Goal: Task Accomplishment & Management: Use online tool/utility

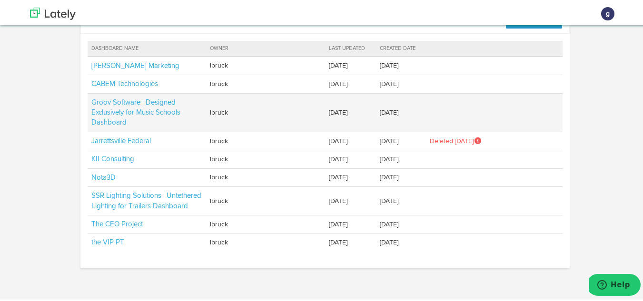
scroll to position [54, 0]
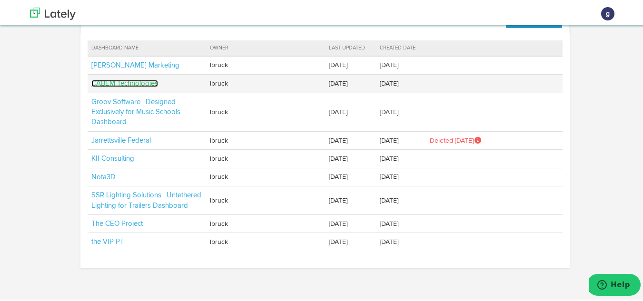
click at [131, 79] on link "CABEM Technologies" at bounding box center [124, 82] width 67 height 7
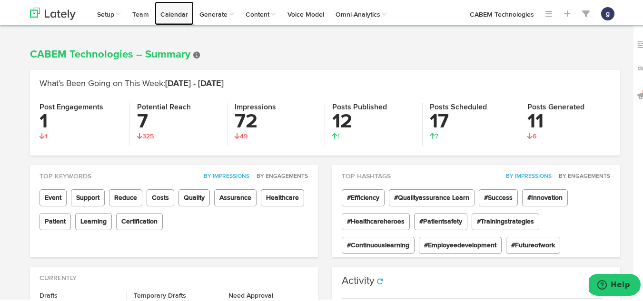
click at [176, 14] on link "Calendar" at bounding box center [174, 12] width 39 height 24
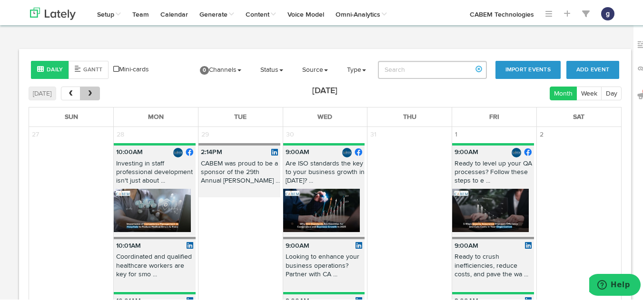
click at [92, 89] on button "next" at bounding box center [90, 92] width 20 height 14
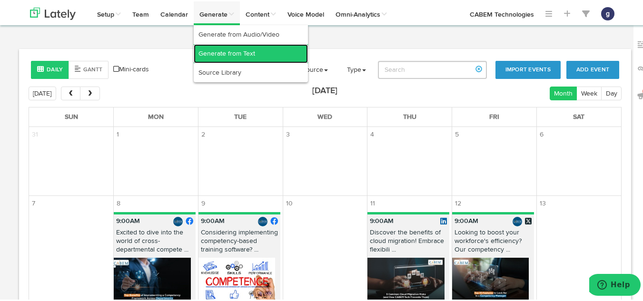
click at [220, 49] on link "Generate from Text" at bounding box center [251, 52] width 114 height 19
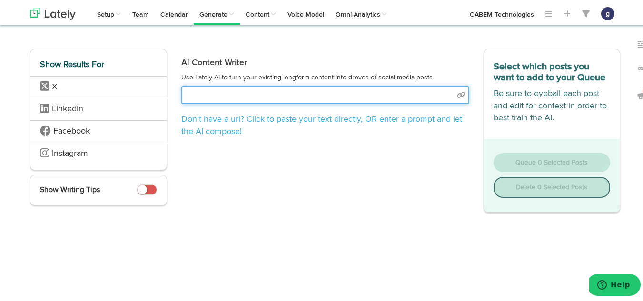
click at [187, 92] on input "text" at bounding box center [325, 94] width 288 height 18
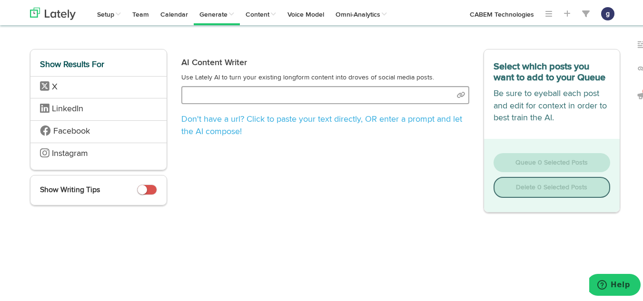
select select "natural"
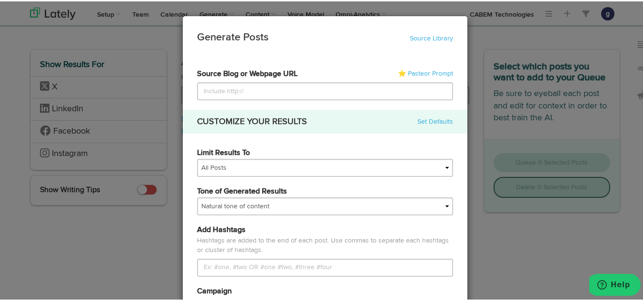
type input "[URL][DOMAIN_NAME]"
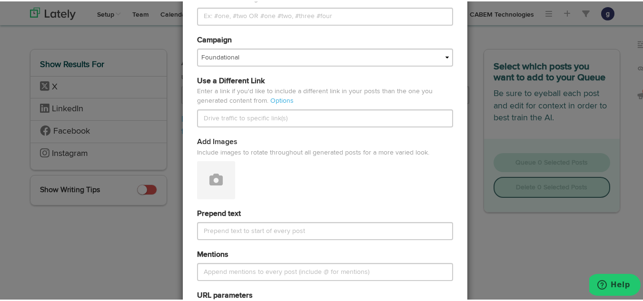
scroll to position [256, 0]
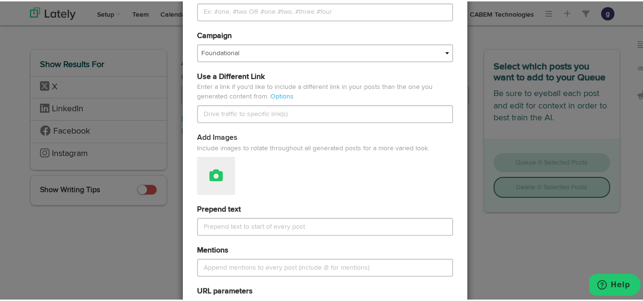
type input "[URL][DOMAIN_NAME]"
click at [209, 176] on icon at bounding box center [215, 174] width 13 height 13
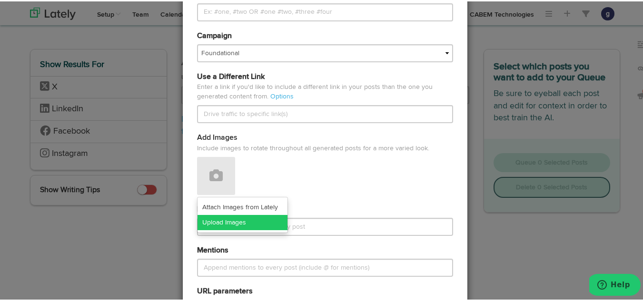
click at [220, 223] on link "Upload Images" at bounding box center [243, 221] width 90 height 15
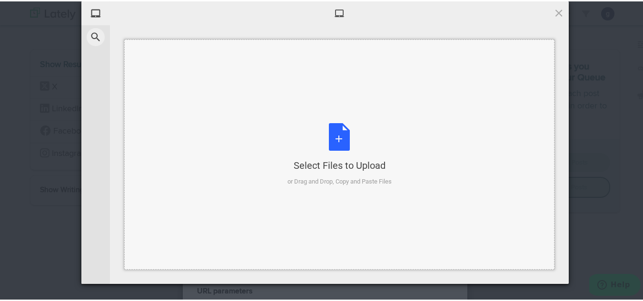
click at [330, 137] on div "Select Files to Upload or Drag and Drop, Copy and Paste Files" at bounding box center [340, 153] width 104 height 63
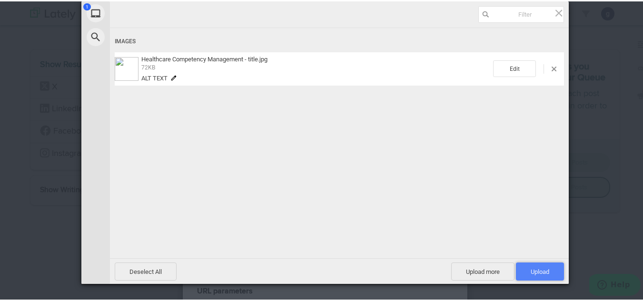
click at [537, 267] on span "Upload 1" at bounding box center [540, 270] width 19 height 7
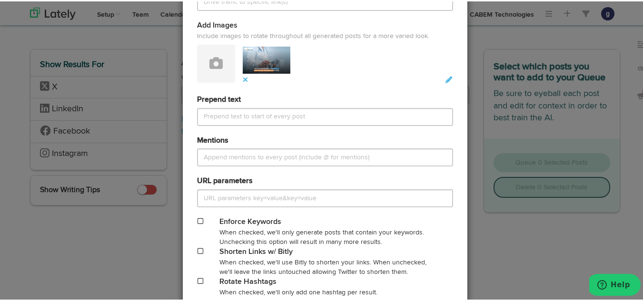
scroll to position [438, 0]
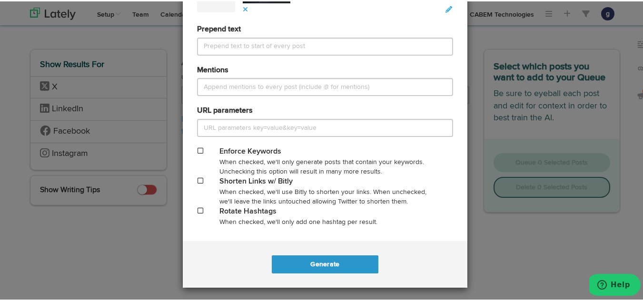
click at [198, 178] on span at bounding box center [201, 179] width 6 height 7
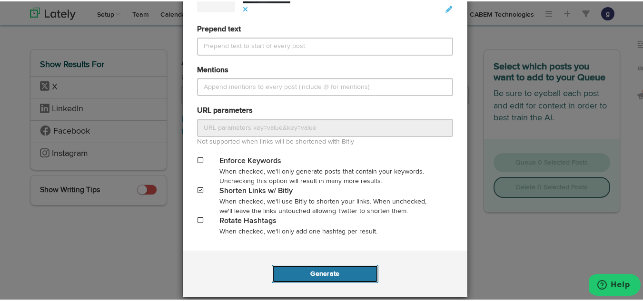
click at [321, 271] on button "Generate" at bounding box center [325, 273] width 106 height 18
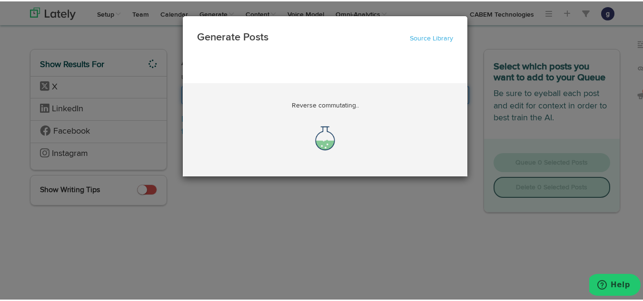
scroll to position [0, 10]
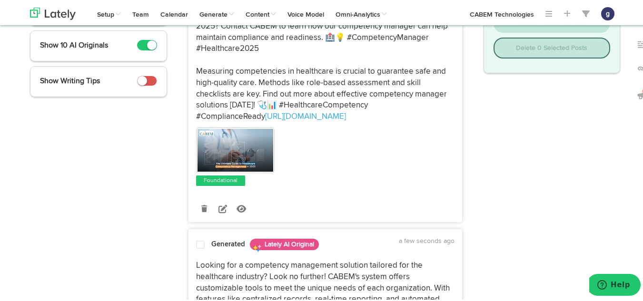
scroll to position [166, 0]
click at [219, 206] on icon at bounding box center [223, 207] width 9 height 9
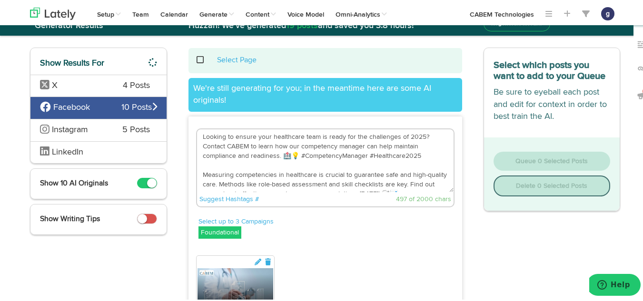
scroll to position [27, 0]
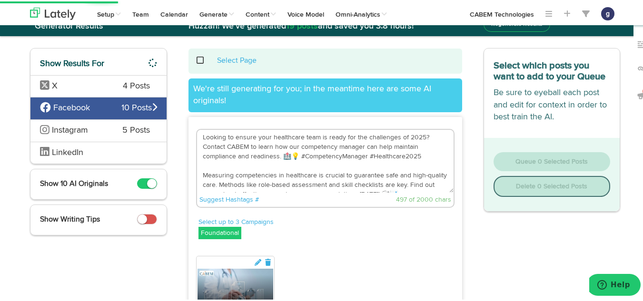
click at [294, 155] on textarea "Looking to ensure your healthcare team is ready for the challenges of 2025? Con…" at bounding box center [325, 160] width 257 height 63
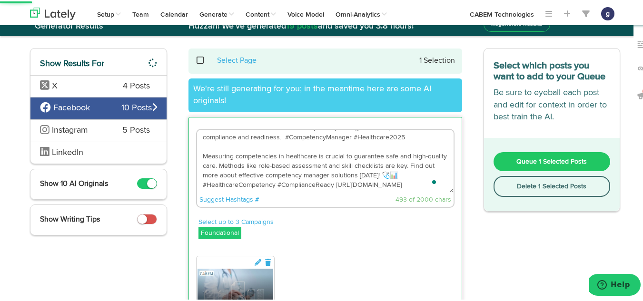
scroll to position [19, 0]
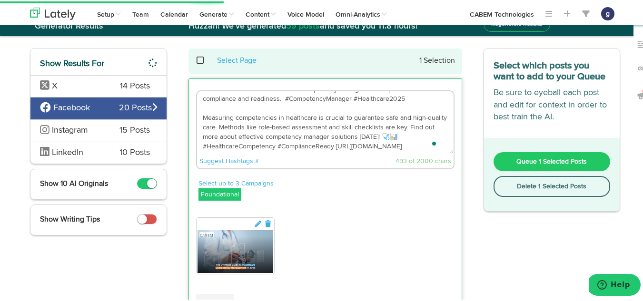
click at [423, 178] on p "Select up to 3 Campaigns" at bounding box center [327, 183] width 256 height 10
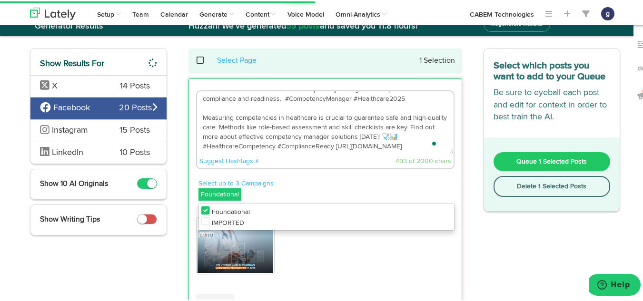
click at [418, 137] on textarea "Looking to ensure your healthcare team is ready for the challenges of 2025? Con…" at bounding box center [325, 121] width 257 height 63
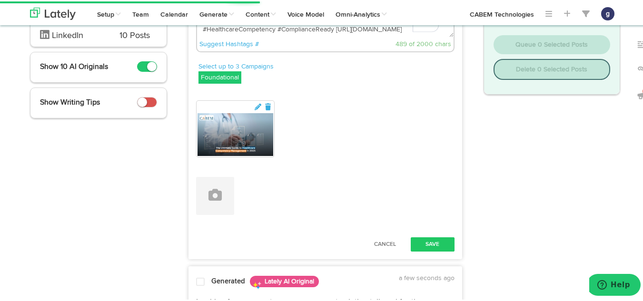
scroll to position [145, 0]
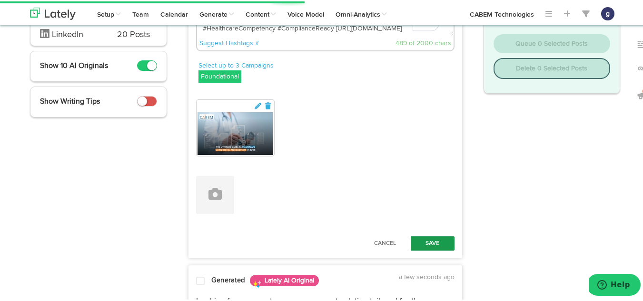
type textarea "Looking to ensure your healthcare team is ready for the challenges of 2025? Con…"
click at [428, 236] on button "Save" at bounding box center [433, 242] width 44 height 14
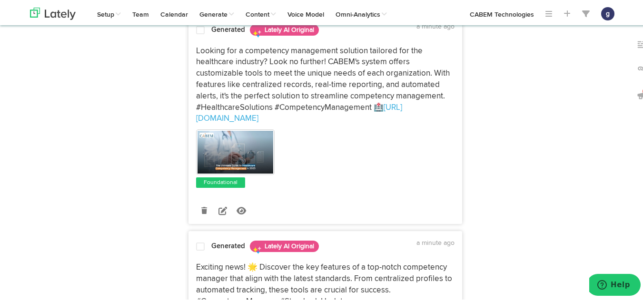
scroll to position [418, 0]
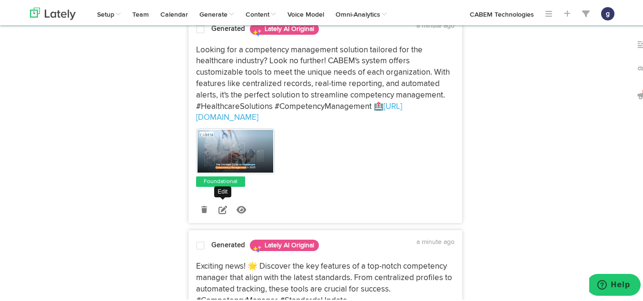
drag, startPoint x: 416, startPoint y: 237, endPoint x: 221, endPoint y: 209, distance: 196.7
click at [221, 209] on icon at bounding box center [223, 208] width 9 height 9
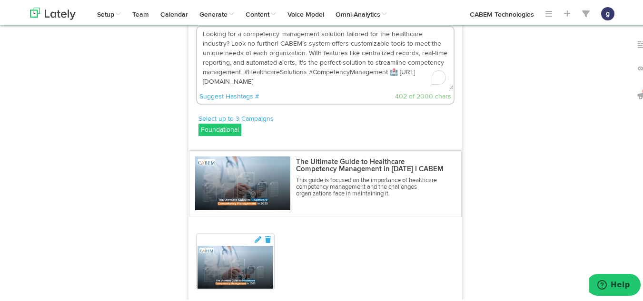
click at [394, 73] on textarea "Looking for a competency management solution tailored for the healthcare indust…" at bounding box center [325, 56] width 257 height 63
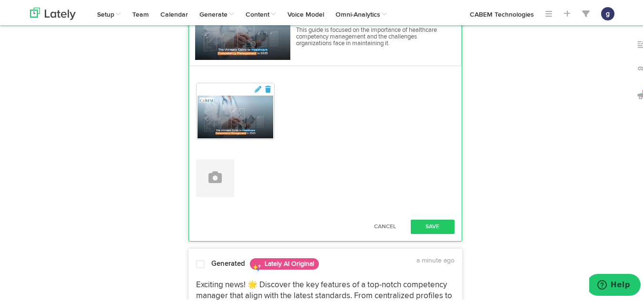
scroll to position [569, 0]
type textarea "Looking for a competency management solution tailored for the healthcare indust…"
click at [426, 219] on button "Save" at bounding box center [433, 225] width 44 height 14
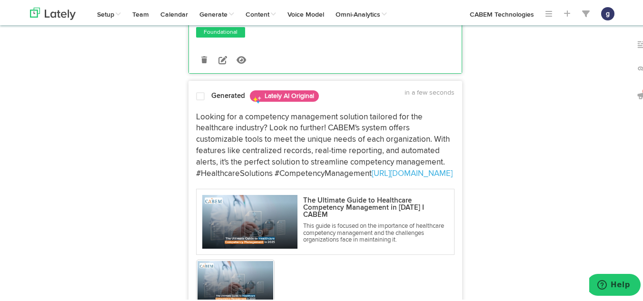
scroll to position [351, 0]
click at [198, 95] on span at bounding box center [200, 96] width 9 height 10
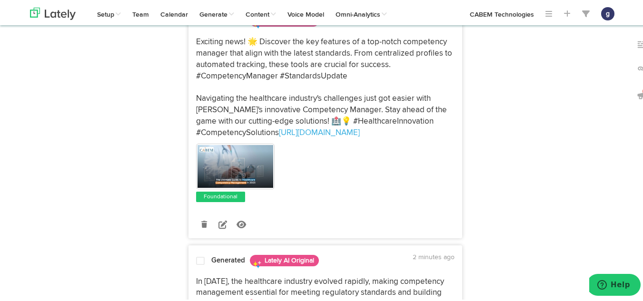
scroll to position [708, 0]
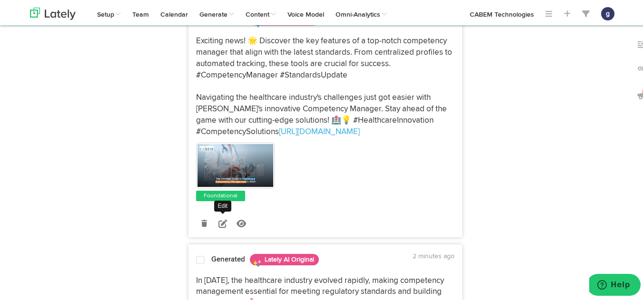
click at [219, 222] on icon at bounding box center [223, 222] width 9 height 9
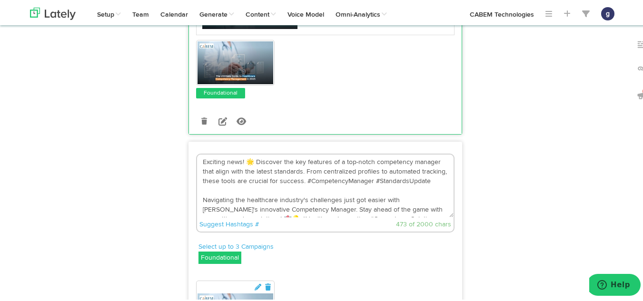
scroll to position [566, 0]
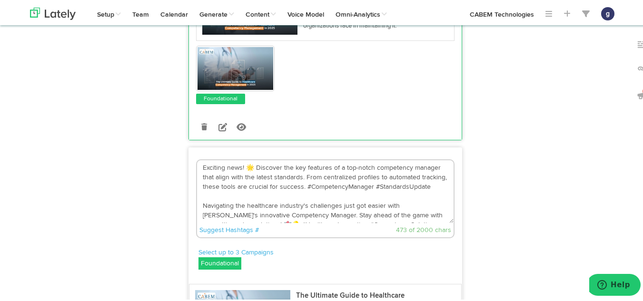
click at [249, 170] on textarea "Exciting news! 🌟 Discover the key features of a top-notch competency manager th…" at bounding box center [325, 190] width 257 height 63
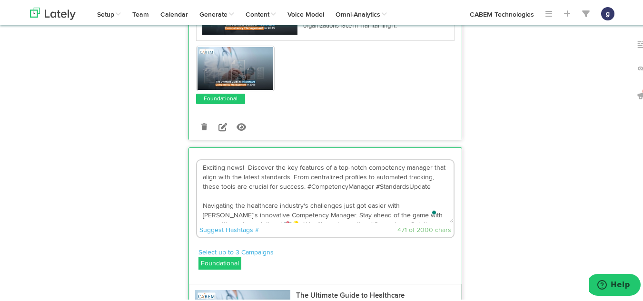
scroll to position [29, 0]
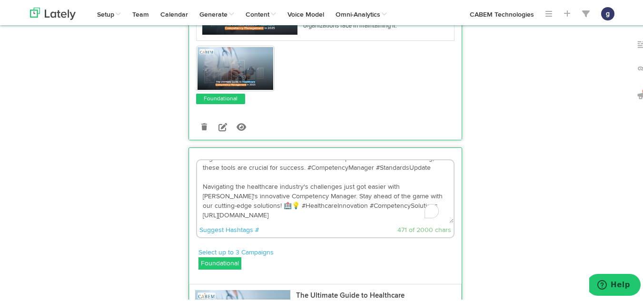
click at [245, 202] on textarea "Exciting news! Discover the key features of a top-notch competency manager that…" at bounding box center [325, 190] width 257 height 63
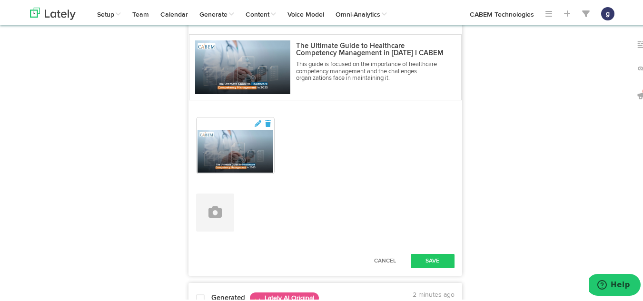
scroll to position [816, 0]
type textarea "Exciting news! Discover the key features of a top-notch competency manager that…"
click at [427, 258] on button "Save" at bounding box center [433, 259] width 44 height 14
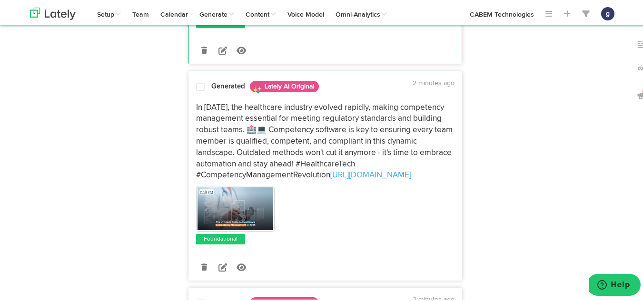
scroll to position [958, 0]
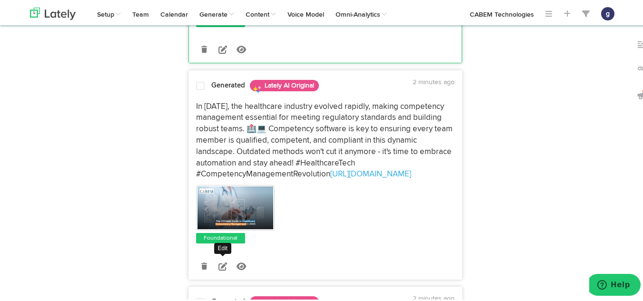
click at [219, 264] on icon at bounding box center [223, 265] width 9 height 9
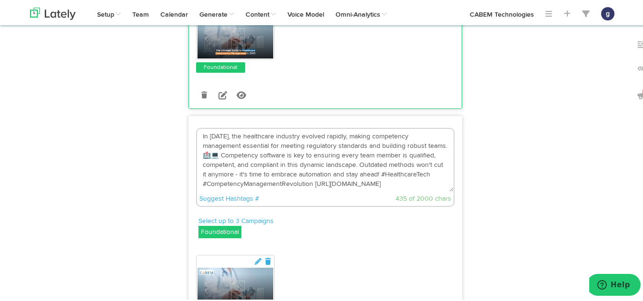
scroll to position [912, 0]
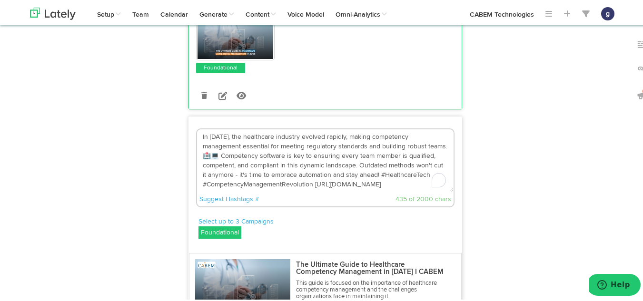
click at [421, 144] on textarea "In [DATE], the healthcare industry evolved rapidly, making competency managemen…" at bounding box center [325, 159] width 257 height 63
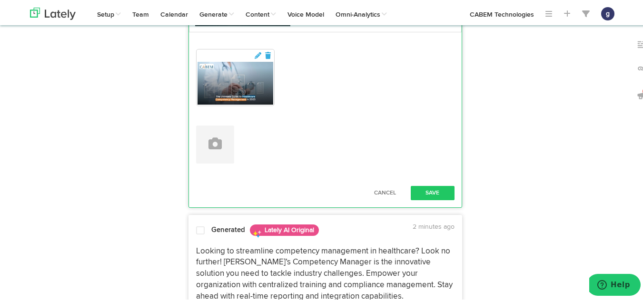
scroll to position [1200, 0]
type textarea "In [DATE], the healthcare industry evolved rapidly, making competency managemen…"
click at [420, 193] on button "Save" at bounding box center [433, 191] width 44 height 14
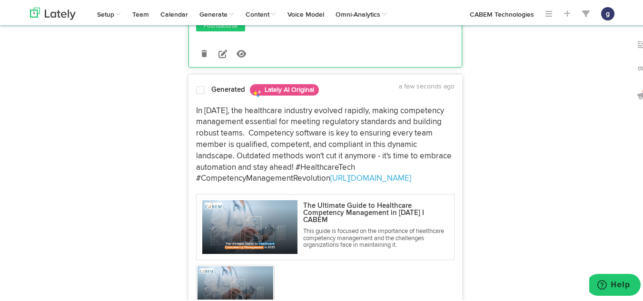
scroll to position [954, 0]
click at [196, 89] on span at bounding box center [200, 90] width 9 height 10
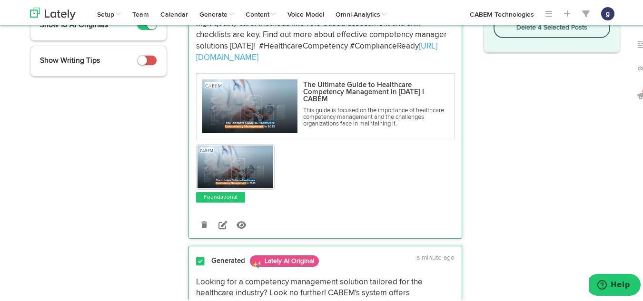
scroll to position [0, 0]
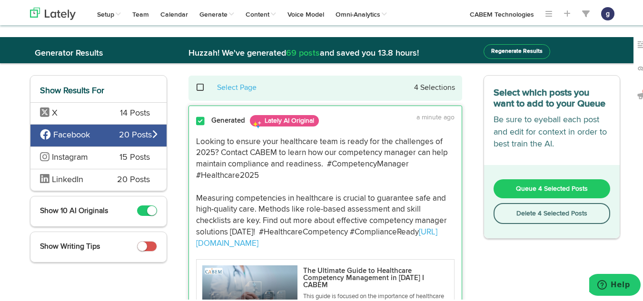
click at [538, 189] on span "Queue 4 Selected Posts" at bounding box center [552, 187] width 72 height 7
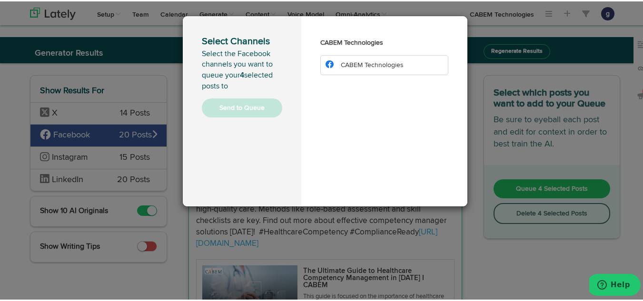
click at [404, 65] on li "CABEM Technologies" at bounding box center [384, 64] width 128 height 20
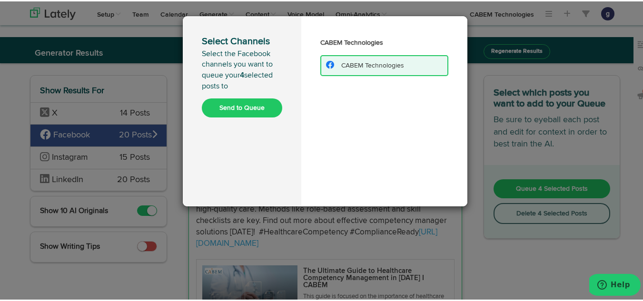
click at [243, 101] on button "Send to Queue" at bounding box center [242, 106] width 80 height 19
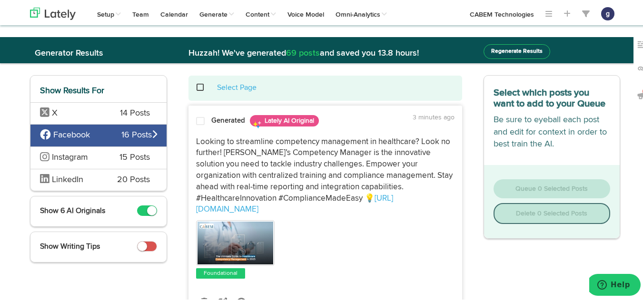
click at [197, 85] on div "Select page Select Page" at bounding box center [325, 86] width 259 height 11
click at [196, 86] on span at bounding box center [206, 86] width 20 height 0
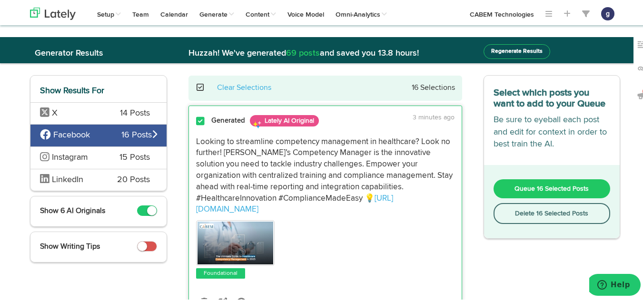
click at [528, 212] on button "Delete 16 Selected Posts" at bounding box center [552, 212] width 117 height 21
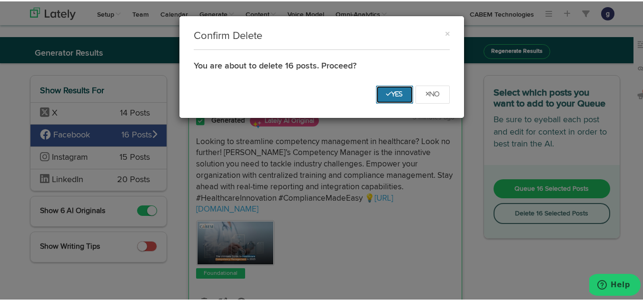
click at [390, 94] on icon "Yes" at bounding box center [394, 93] width 17 height 6
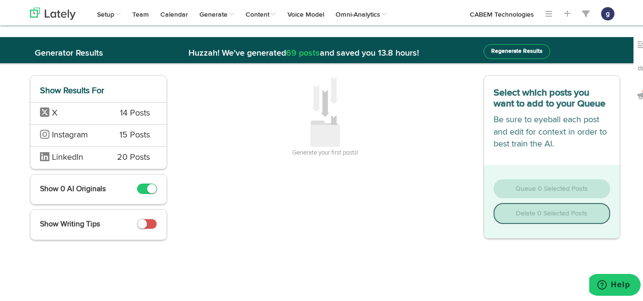
click at [122, 110] on span "14 Posts" at bounding box center [135, 112] width 30 height 12
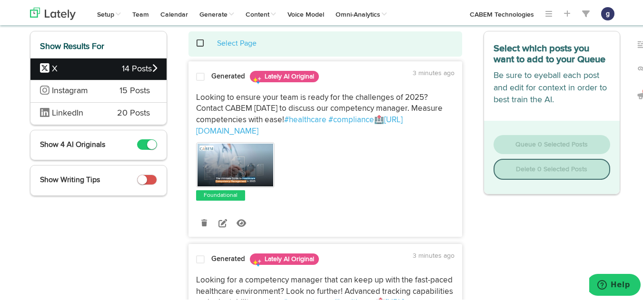
scroll to position [45, 0]
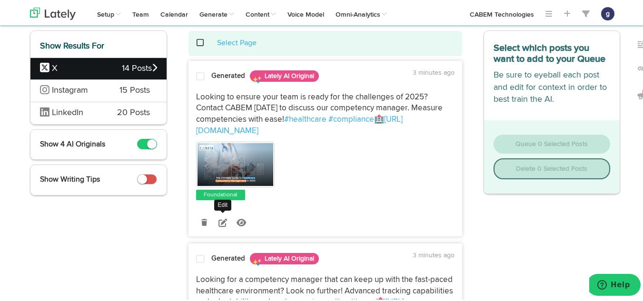
click at [219, 221] on icon at bounding box center [223, 221] width 9 height 9
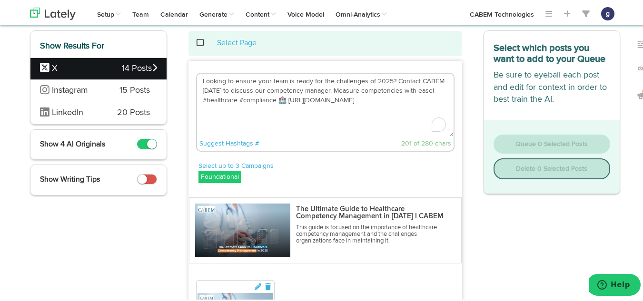
click at [283, 99] on textarea "Looking to ensure your team is ready for the challenges of 2025? Contact CABEM …" at bounding box center [325, 103] width 257 height 63
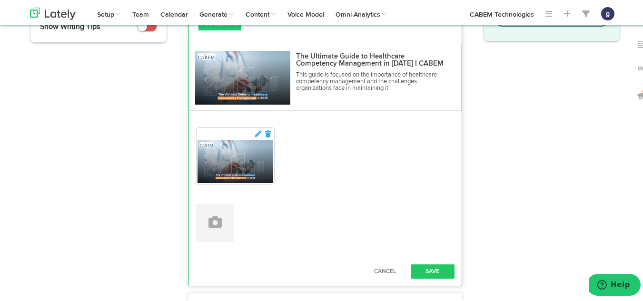
scroll to position [233, 0]
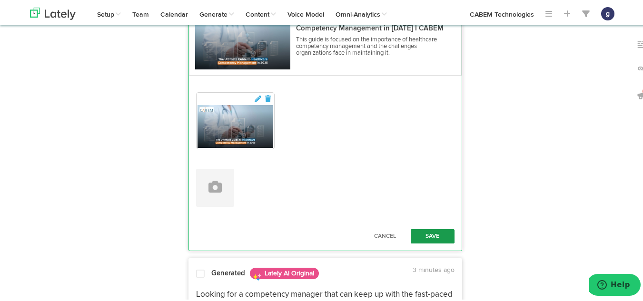
type textarea "Looking to ensure your team is ready for the challenges of 2025? Contact CABEM …"
click at [429, 237] on button "Save" at bounding box center [433, 235] width 44 height 14
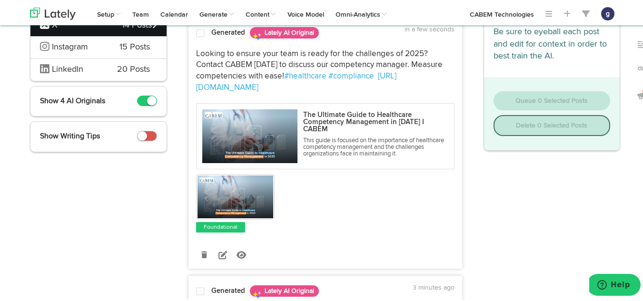
scroll to position [83, 0]
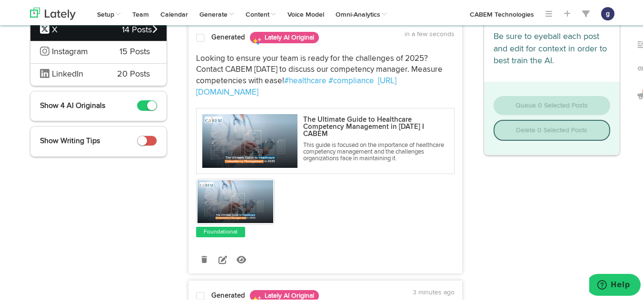
click at [196, 38] on span at bounding box center [200, 37] width 9 height 10
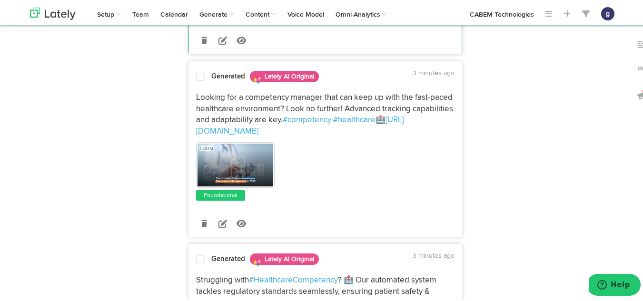
scroll to position [304, 0]
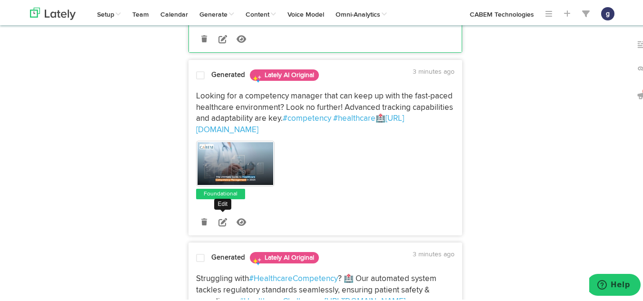
click at [219, 220] on icon at bounding box center [223, 221] width 9 height 9
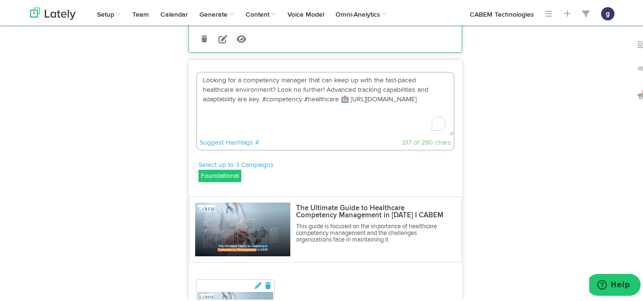
click at [297, 99] on textarea "Looking for a competency manager that can keep up with the fast-paced healthcar…" at bounding box center [325, 102] width 257 height 63
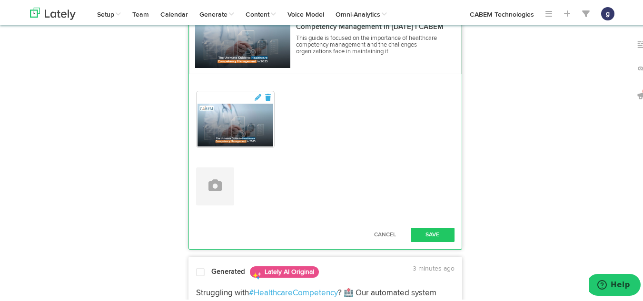
scroll to position [493, 0]
type textarea "Looking for a competency manager that can keep up with the fast-paced healthcar…"
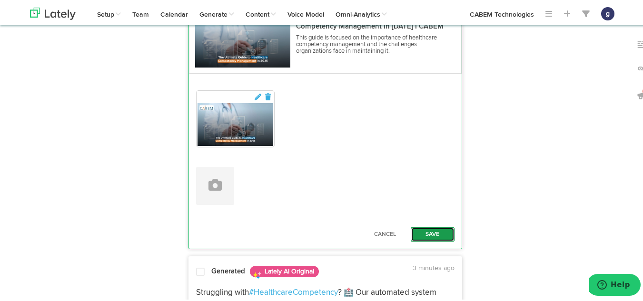
click at [428, 229] on button "Save" at bounding box center [433, 233] width 44 height 14
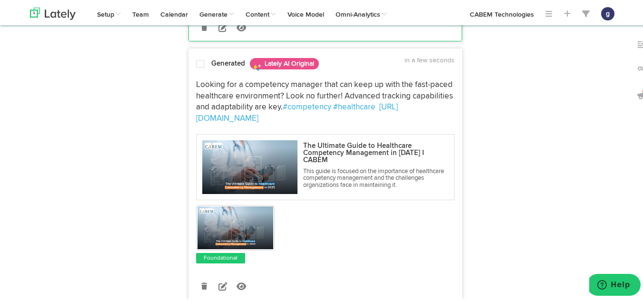
scroll to position [316, 0]
click at [197, 61] on span at bounding box center [200, 63] width 9 height 10
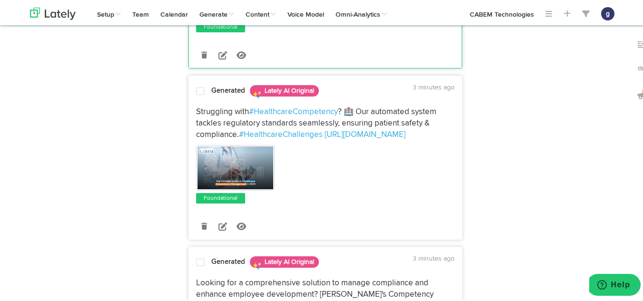
scroll to position [548, 0]
click at [221, 226] on icon at bounding box center [223, 224] width 9 height 9
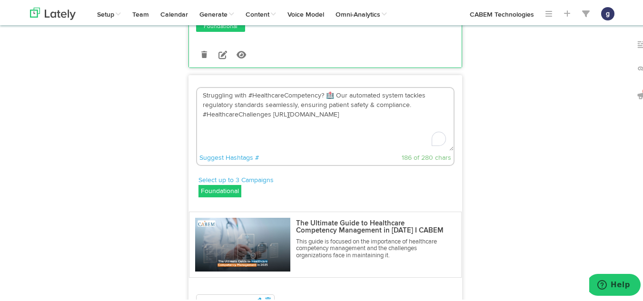
click at [329, 94] on textarea "Struggling with #HealthcareCompetency? 🏥 Our automated system tackles regulator…" at bounding box center [325, 118] width 257 height 63
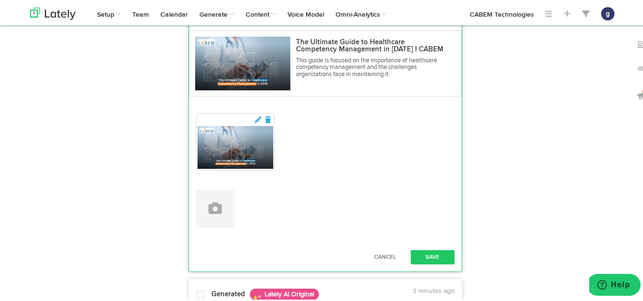
scroll to position [729, 0]
type textarea "Struggling with #HealthcareCompetency? Our automated system tackles regulatory …"
click at [428, 248] on div "Cancel Save" at bounding box center [325, 256] width 273 height 24
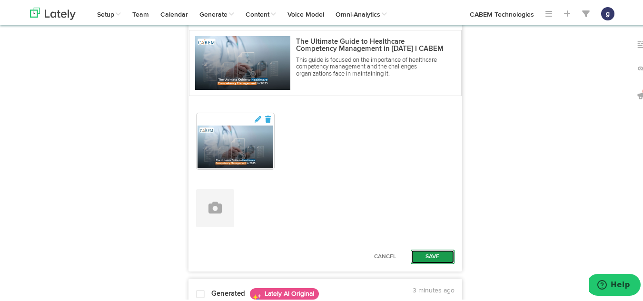
click at [428, 255] on button "Save" at bounding box center [433, 256] width 44 height 14
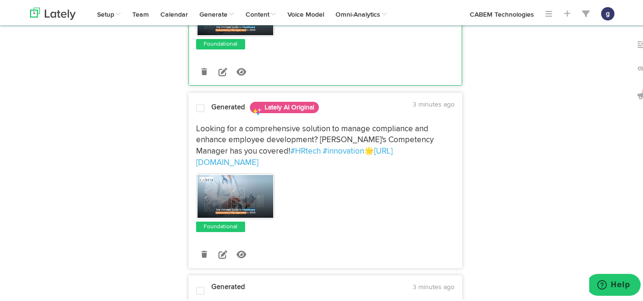
scroll to position [773, 0]
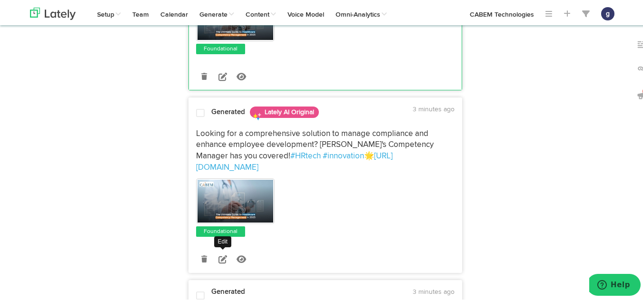
click at [219, 254] on icon at bounding box center [223, 258] width 9 height 9
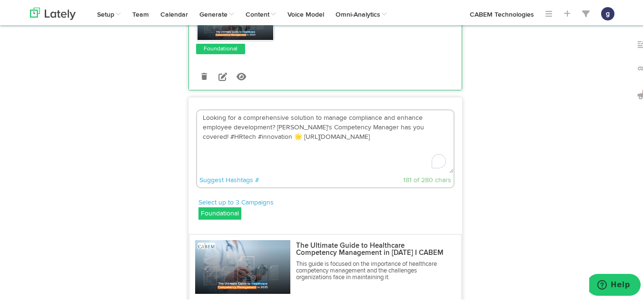
click at [268, 136] on textarea "Looking for a comprehensive solution to manage compliance and enhance employee …" at bounding box center [325, 140] width 257 height 63
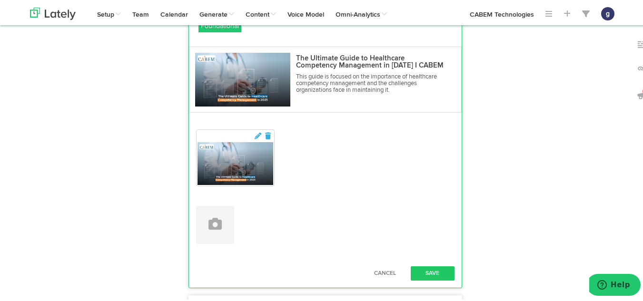
scroll to position [961, 0]
type textarea "Looking for a comprehensive solution to manage compliance and enhance employee …"
click at [436, 271] on button "Save" at bounding box center [433, 272] width 44 height 14
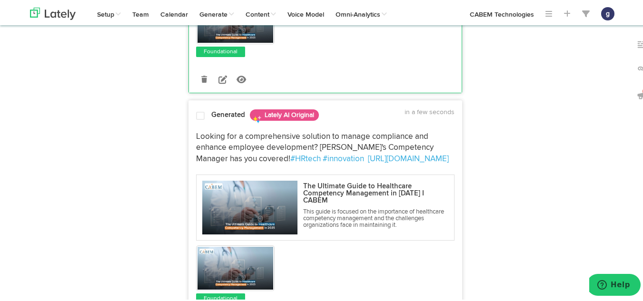
scroll to position [769, 0]
click at [197, 115] on span at bounding box center [200, 115] width 9 height 10
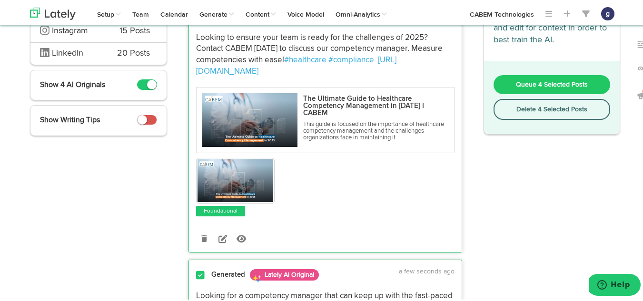
scroll to position [49, 0]
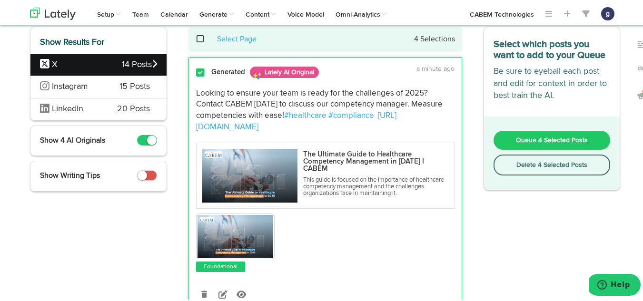
click at [538, 137] on span "Queue 4 Selected Posts" at bounding box center [552, 139] width 72 height 7
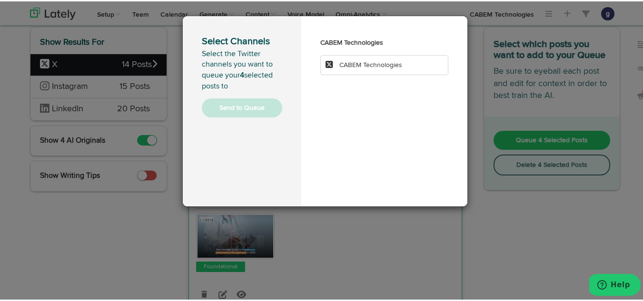
click at [393, 67] on span "CABEM Technologies" at bounding box center [370, 63] width 63 height 7
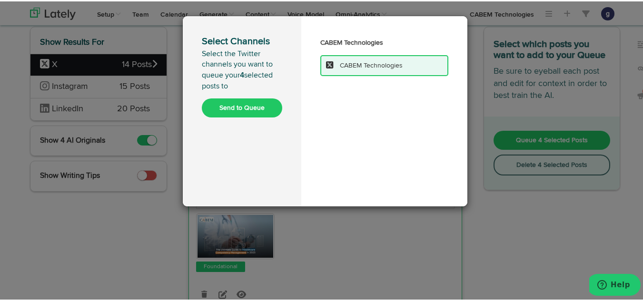
click at [233, 106] on button "Send to Queue" at bounding box center [242, 106] width 80 height 19
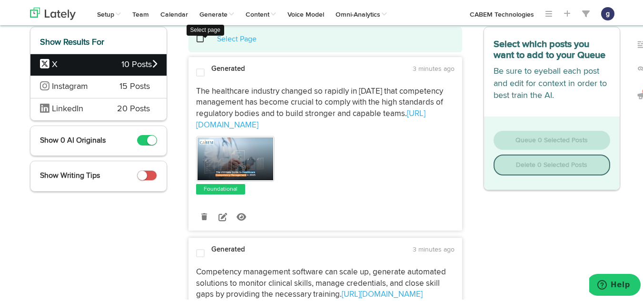
click at [198, 38] on span at bounding box center [206, 38] width 20 height 0
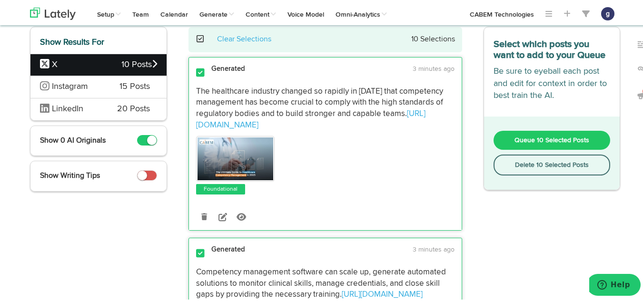
click at [530, 163] on button "Delete 10 Selected Posts" at bounding box center [552, 163] width 117 height 21
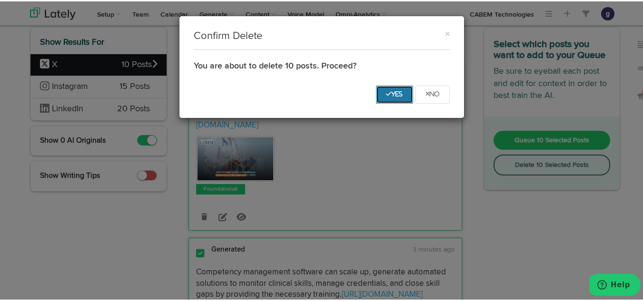
click at [385, 87] on button "Yes" at bounding box center [394, 93] width 37 height 18
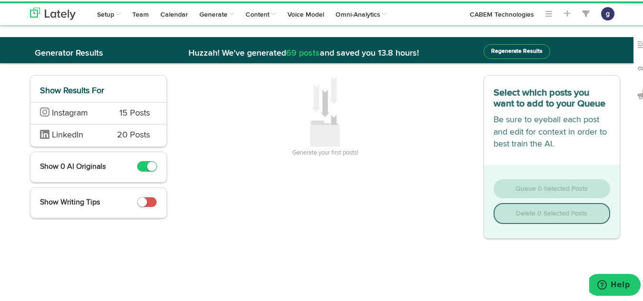
scroll to position [0, 0]
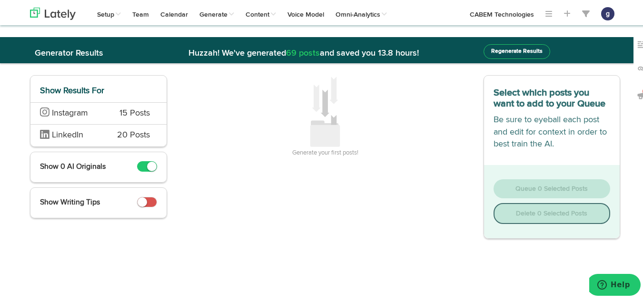
click at [112, 116] on div "Instagram 15 Posts" at bounding box center [98, 112] width 136 height 22
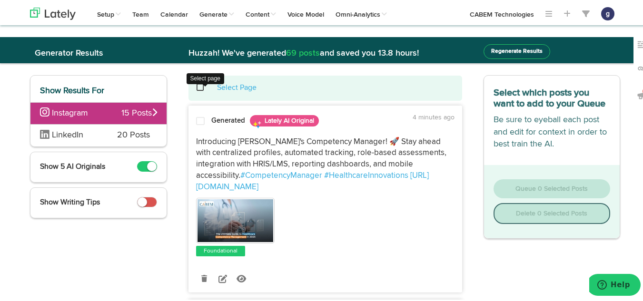
click at [196, 86] on span at bounding box center [206, 86] width 20 height 0
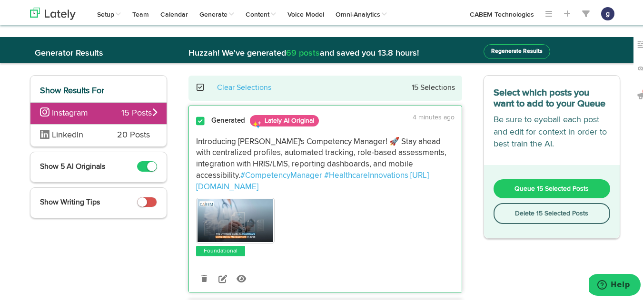
click at [521, 211] on button "Delete 15 Selected Posts" at bounding box center [552, 212] width 117 height 21
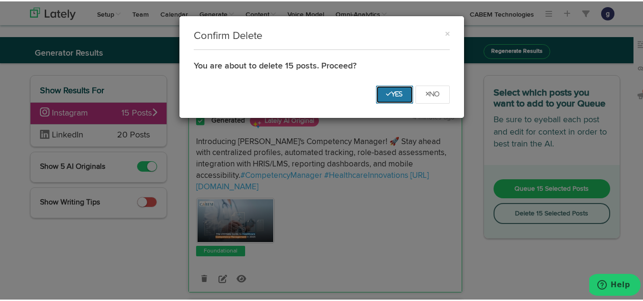
click at [390, 92] on icon "Yes" at bounding box center [394, 93] width 17 height 6
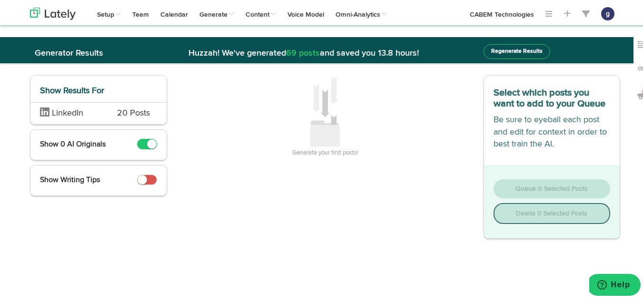
click at [113, 111] on div "LinkedIn 20 Posts" at bounding box center [98, 112] width 136 height 22
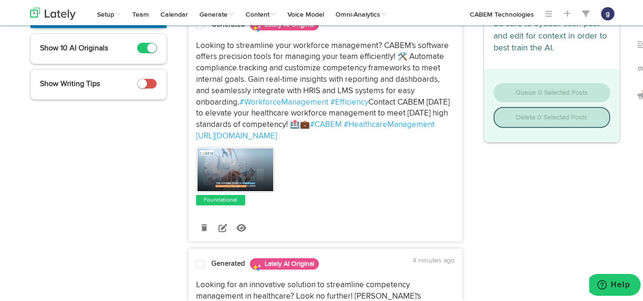
scroll to position [100, 0]
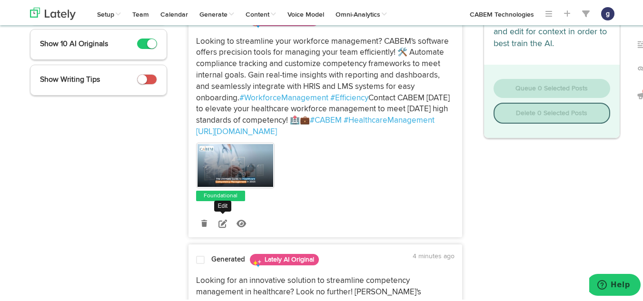
click at [219, 227] on icon at bounding box center [223, 222] width 9 height 9
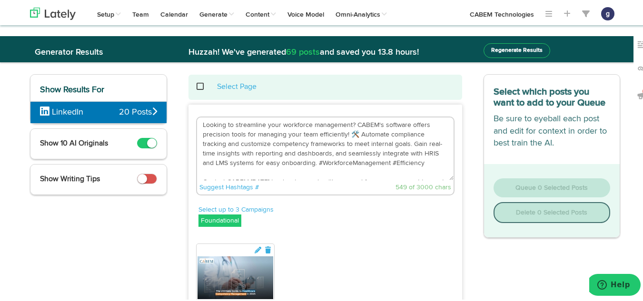
scroll to position [0, 0]
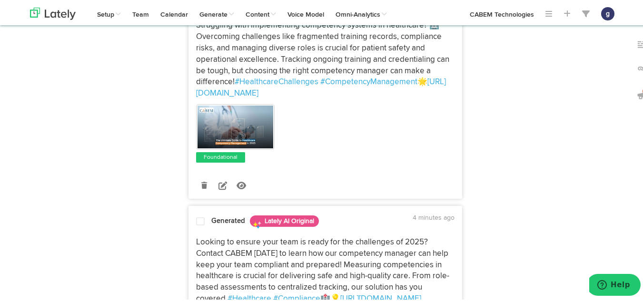
scroll to position [725, 0]
click at [219, 188] on icon at bounding box center [223, 183] width 9 height 9
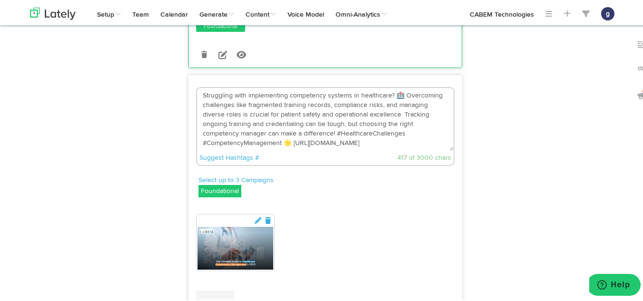
scroll to position [635, 0]
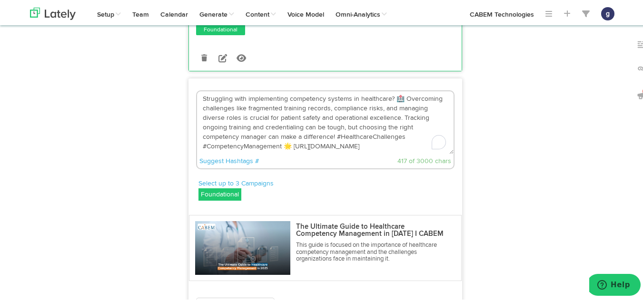
click at [287, 153] on textarea "Struggling with implementing competency systems in healthcare? 🏥 Overcoming cha…" at bounding box center [325, 121] width 257 height 63
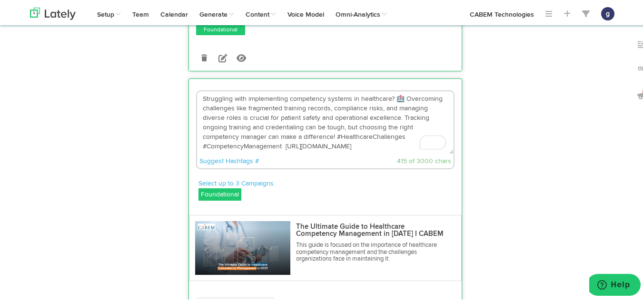
click at [399, 107] on textarea "Struggling with implementing competency systems in healthcare? 🏥 Overcoming cha…" at bounding box center [325, 121] width 257 height 63
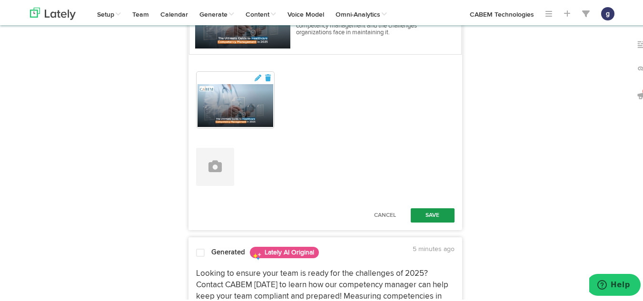
scroll to position [862, 0]
type textarea "Struggling with implementing competency systems in healthcare? Overcoming chall…"
click at [423, 218] on div "Cancel Save" at bounding box center [325, 214] width 273 height 24
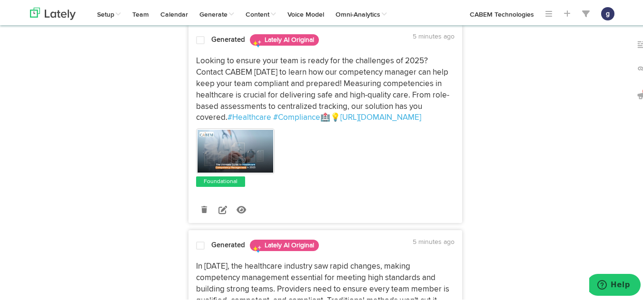
scroll to position [1075, 0]
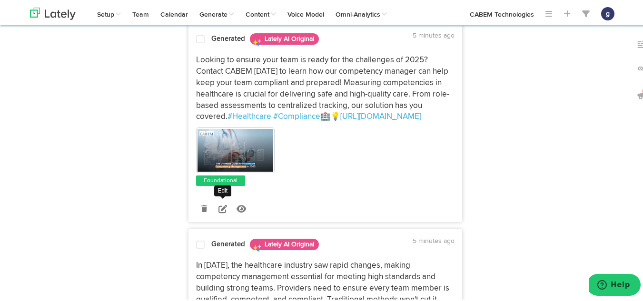
click at [219, 212] on icon at bounding box center [223, 207] width 9 height 9
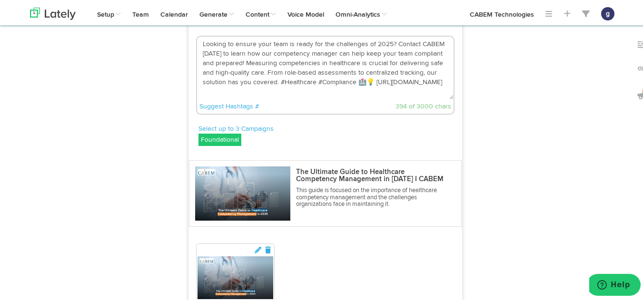
click at [371, 92] on textarea "Looking to ensure your team is ready for the challenges of 2025? Contact CABEM …" at bounding box center [325, 66] width 257 height 63
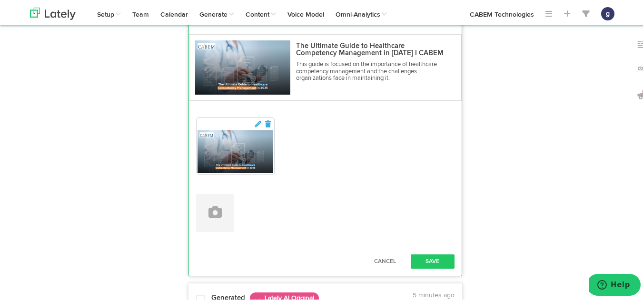
scroll to position [1217, 0]
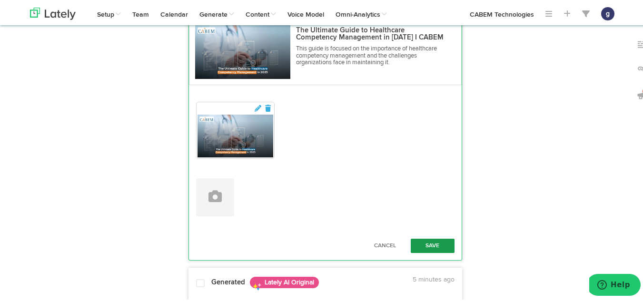
type textarea "Looking to ensure your team is ready for the challenges of 2025? Contact CABEM …"
click at [421, 252] on button "Save" at bounding box center [433, 245] width 44 height 14
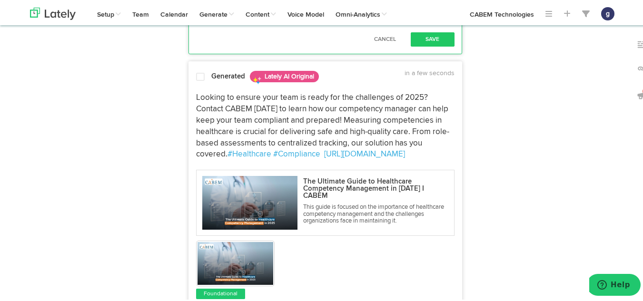
scroll to position [1029, 0]
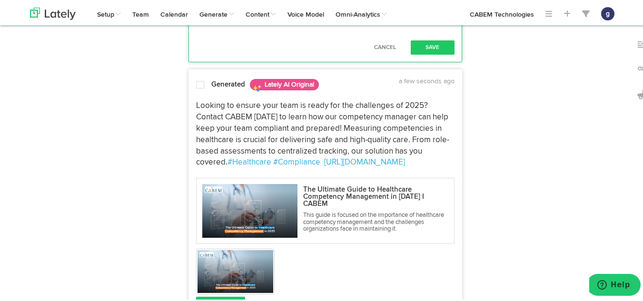
click at [196, 89] on span at bounding box center [200, 84] width 9 height 10
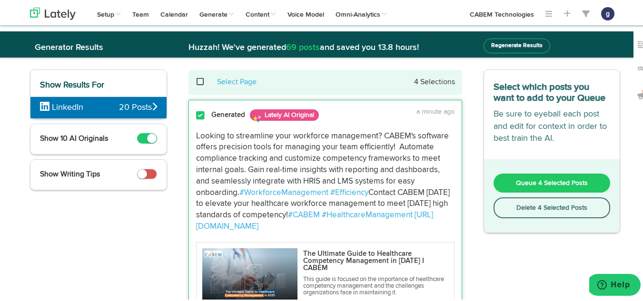
scroll to position [5, 0]
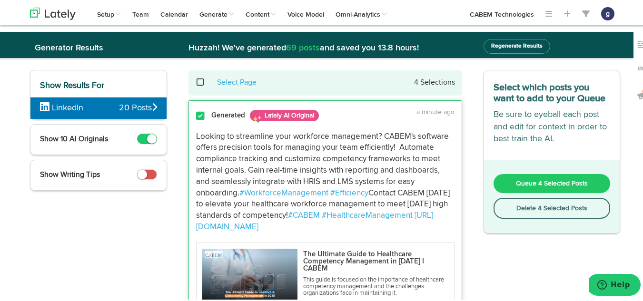
click at [528, 175] on button "Queue 4 Selected Posts" at bounding box center [552, 182] width 117 height 19
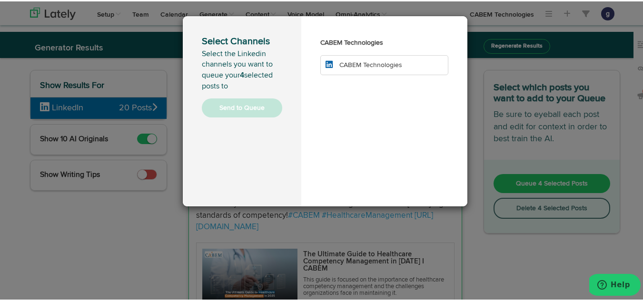
click at [403, 64] on li "CABEM Technologies" at bounding box center [384, 64] width 128 height 20
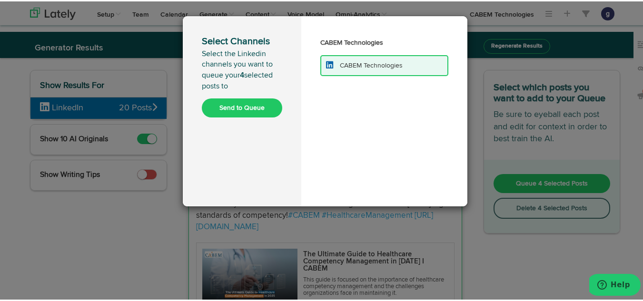
click at [236, 109] on button "Send to Queue" at bounding box center [242, 106] width 80 height 19
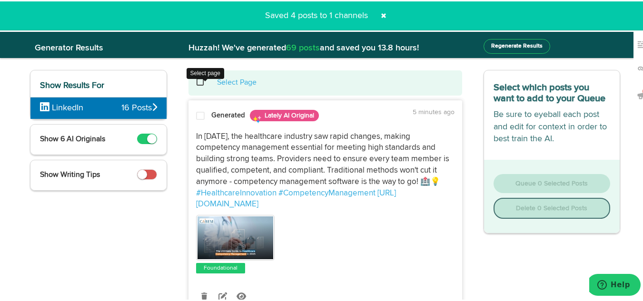
click at [196, 81] on span at bounding box center [206, 81] width 20 height 0
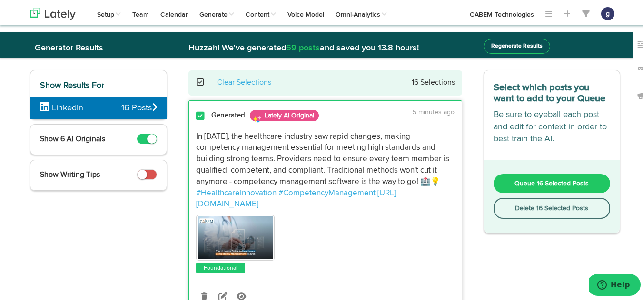
click at [524, 204] on button "Delete 16 Selected Posts" at bounding box center [552, 207] width 117 height 21
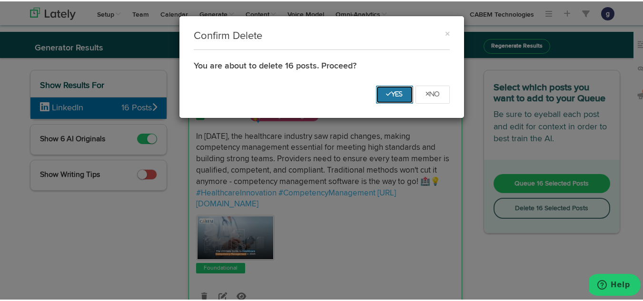
click at [386, 88] on button "Yes" at bounding box center [394, 93] width 37 height 18
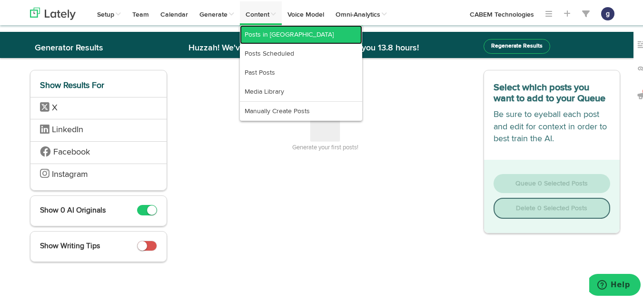
click at [263, 31] on link "Posts in [GEOGRAPHIC_DATA]" at bounding box center [301, 33] width 122 height 19
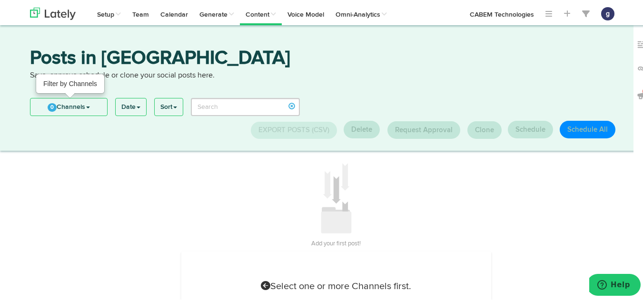
click at [53, 106] on link "0 Channels" at bounding box center [68, 105] width 77 height 17
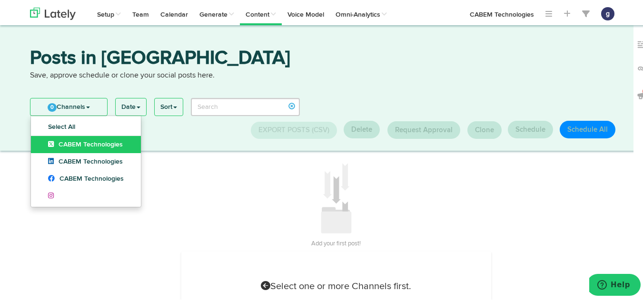
click at [50, 139] on link "CABEM Technologies" at bounding box center [86, 143] width 110 height 17
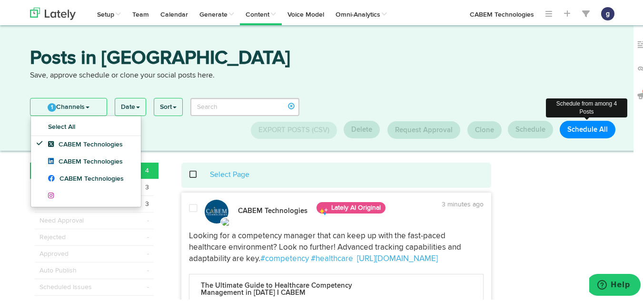
click at [578, 125] on button "Schedule All" at bounding box center [588, 129] width 56 height 18
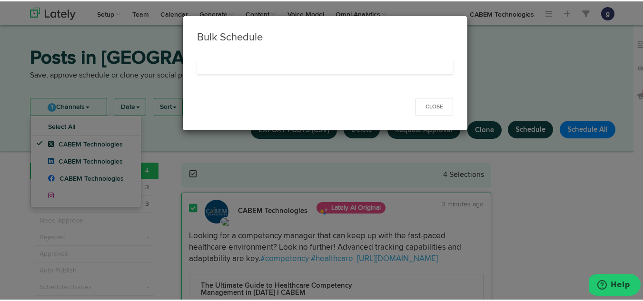
select select "11"
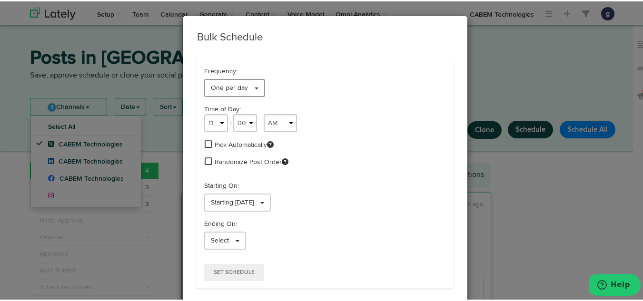
click at [215, 85] on span "One per day" at bounding box center [229, 86] width 37 height 7
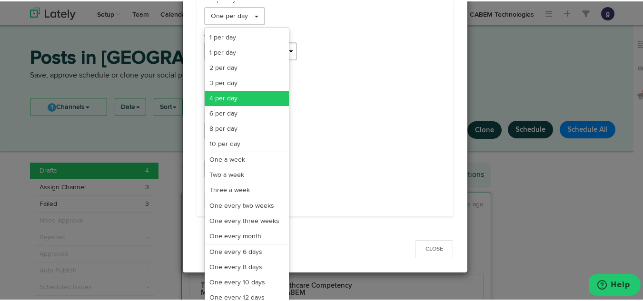
scroll to position [72, 0]
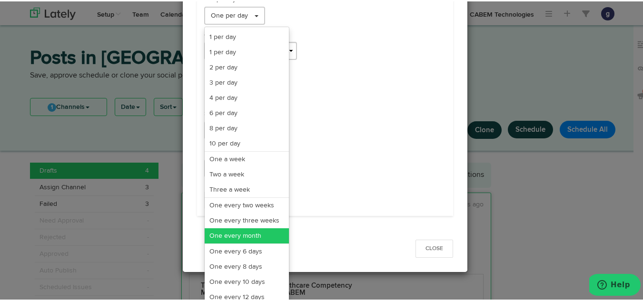
click at [228, 235] on link "One every month" at bounding box center [247, 234] width 84 height 15
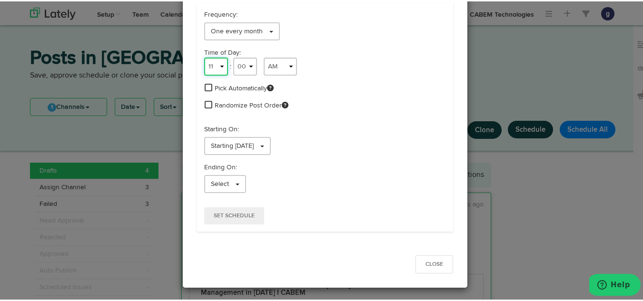
click at [214, 65] on select "1 2 3 4 5 6 7 8 9 10 11 12" at bounding box center [216, 65] width 24 height 18
select select "9"
click at [204, 56] on select "1 2 3 4 5 6 7 8 9 10 11 12" at bounding box center [216, 65] width 24 height 18
click at [237, 143] on span "Starting 08/17/2025" at bounding box center [232, 144] width 43 height 7
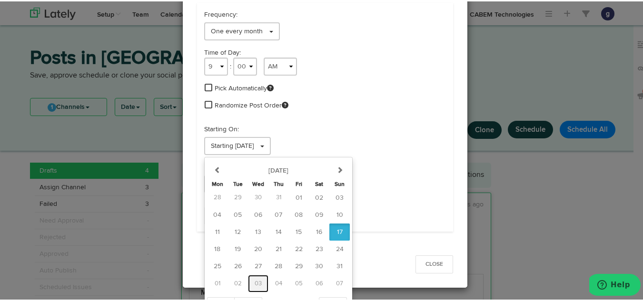
click at [255, 281] on span "03" at bounding box center [258, 282] width 7 height 6
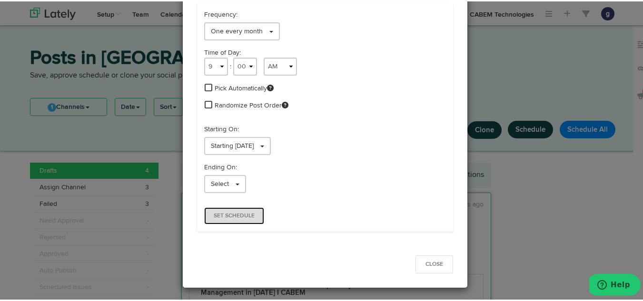
click at [222, 210] on button "Set Schedule" at bounding box center [234, 214] width 60 height 17
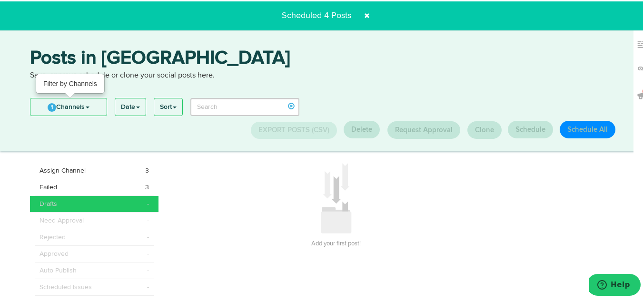
click at [71, 101] on link "1 Channels" at bounding box center [68, 105] width 76 height 17
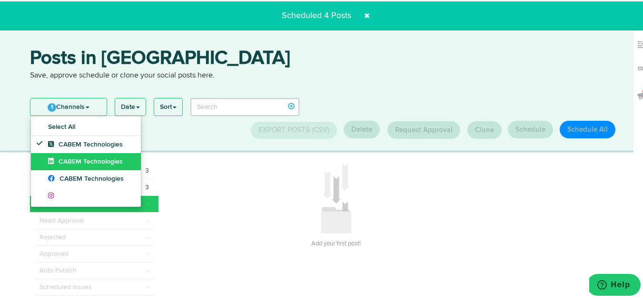
click at [67, 159] on span "CABEM Technologies" at bounding box center [85, 160] width 75 height 7
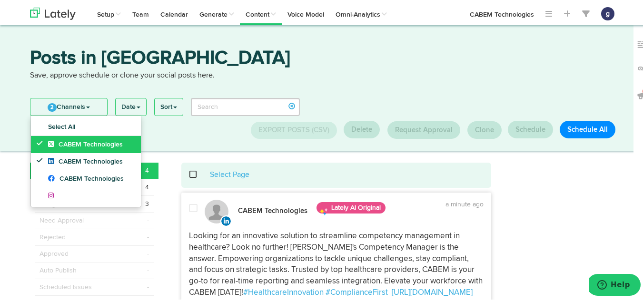
click at [71, 141] on span "CABEM Technologies" at bounding box center [85, 143] width 75 height 7
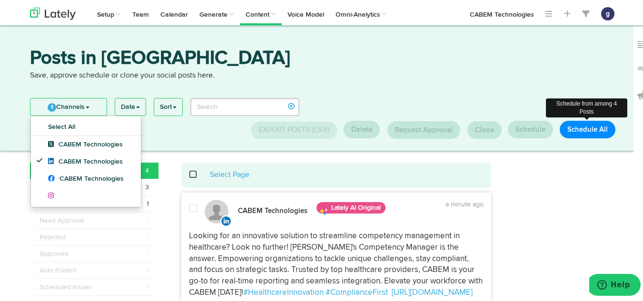
click at [588, 126] on button "Schedule All" at bounding box center [588, 129] width 56 height 18
select select "11"
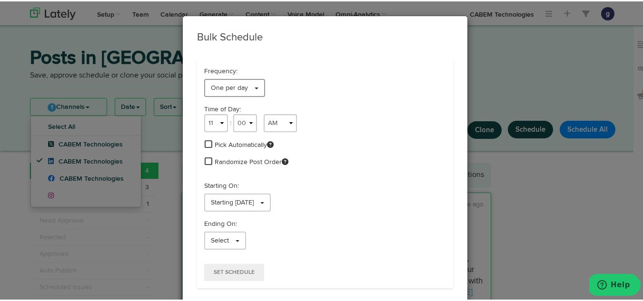
click at [212, 84] on span "One per day" at bounding box center [229, 86] width 37 height 7
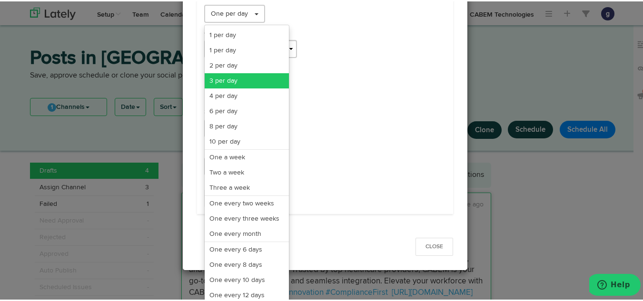
scroll to position [76, 0]
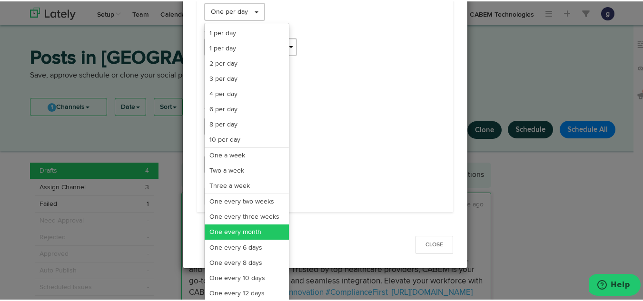
click at [223, 228] on link "One every month" at bounding box center [247, 230] width 84 height 15
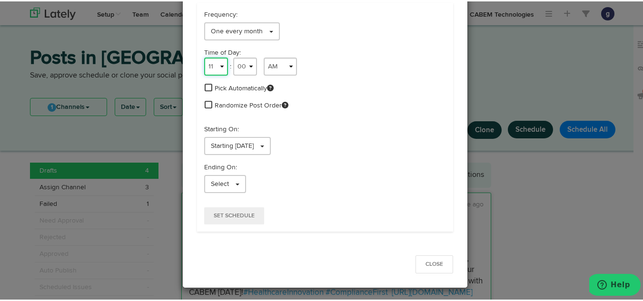
click at [212, 60] on select "1 2 3 4 5 6 7 8 9 10 11 12" at bounding box center [216, 65] width 24 height 18
select select "9"
click at [204, 56] on select "1 2 3 4 5 6 7 8 9 10 11 12" at bounding box center [216, 65] width 24 height 18
click at [221, 141] on span "Starting 08/17/2025" at bounding box center [232, 144] width 43 height 7
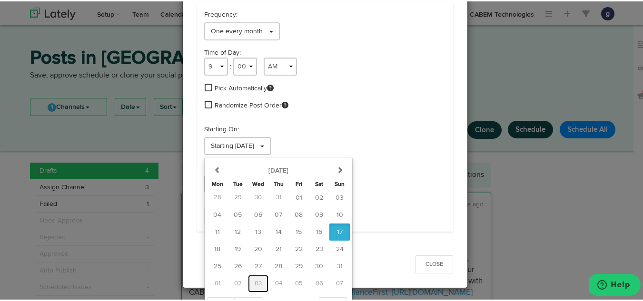
click at [255, 282] on span "03" at bounding box center [258, 282] width 7 height 6
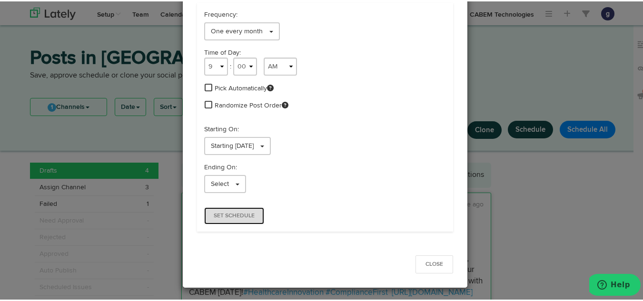
click at [215, 208] on button "Set Schedule" at bounding box center [234, 214] width 60 height 17
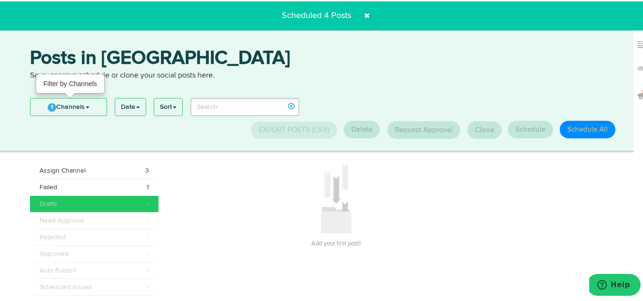
click at [78, 106] on link "1 Channels" at bounding box center [68, 105] width 76 height 17
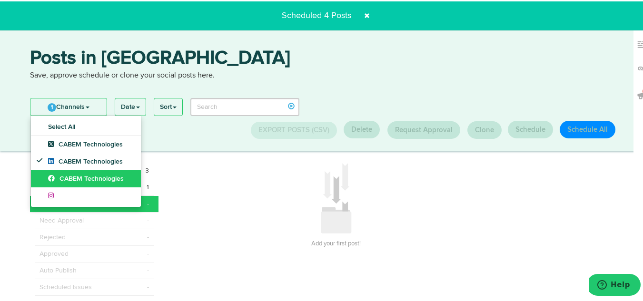
click at [72, 176] on span "CABEM Technologies" at bounding box center [86, 177] width 76 height 7
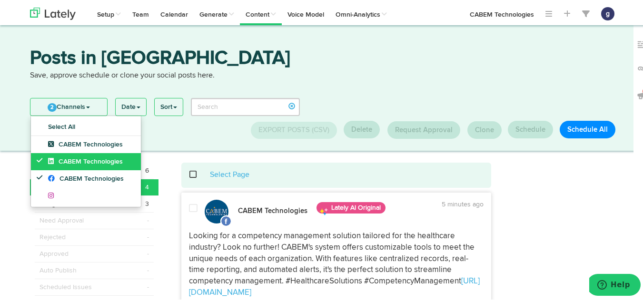
click at [77, 158] on span "CABEM Technologies" at bounding box center [85, 160] width 75 height 7
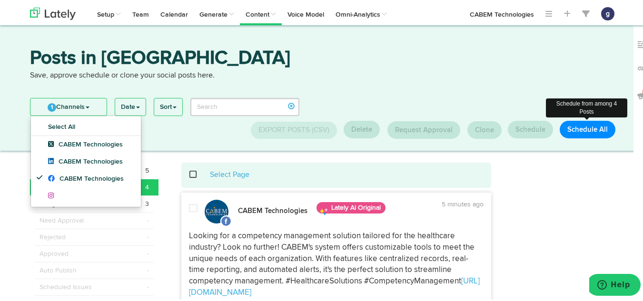
click at [582, 123] on button "Schedule All" at bounding box center [588, 129] width 56 height 18
select select "11"
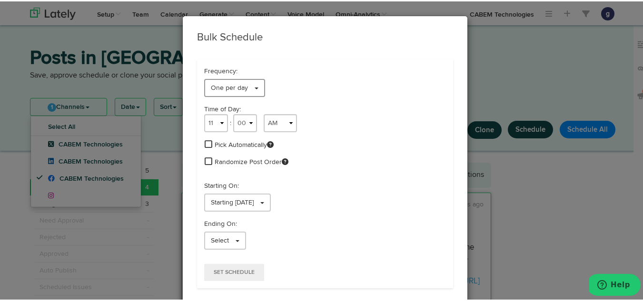
click at [211, 83] on span "One per day" at bounding box center [229, 86] width 37 height 7
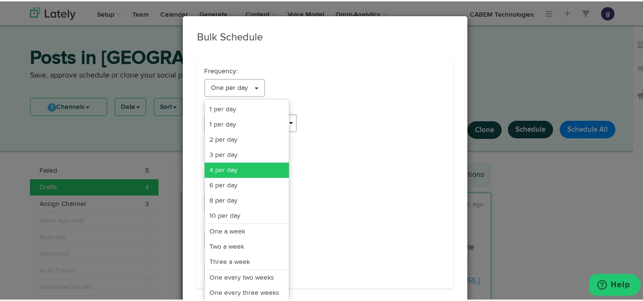
scroll to position [78, 0]
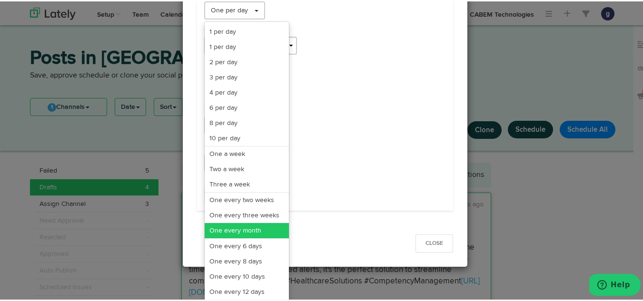
click at [227, 228] on link "One every month" at bounding box center [247, 229] width 84 height 15
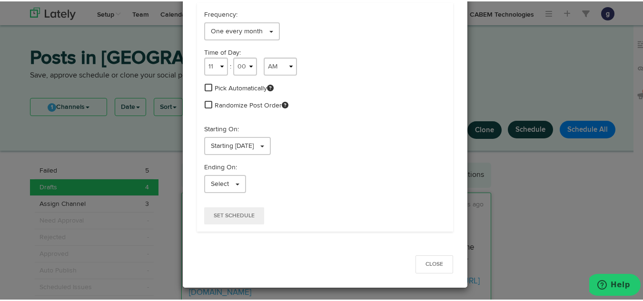
scroll to position [57, 0]
click at [214, 63] on select "1 2 3 4 5 6 7 8 9 10 11 12" at bounding box center [216, 65] width 24 height 18
select select "9"
click at [204, 56] on select "1 2 3 4 5 6 7 8 9 10 11 12" at bounding box center [216, 65] width 24 height 18
click at [238, 139] on link "Starting 08/17/2025" at bounding box center [237, 145] width 67 height 18
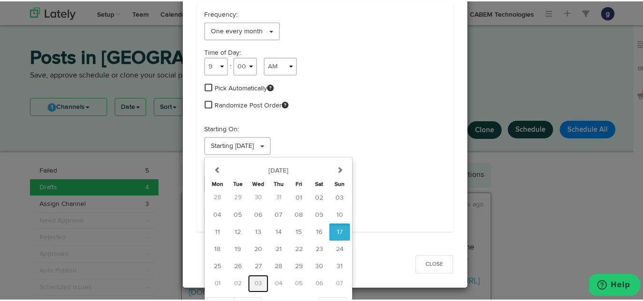
click at [251, 279] on button "03" at bounding box center [258, 283] width 20 height 18
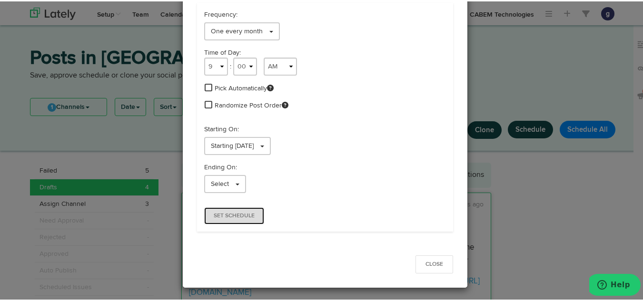
click at [215, 213] on span "Set Schedule" at bounding box center [234, 215] width 41 height 6
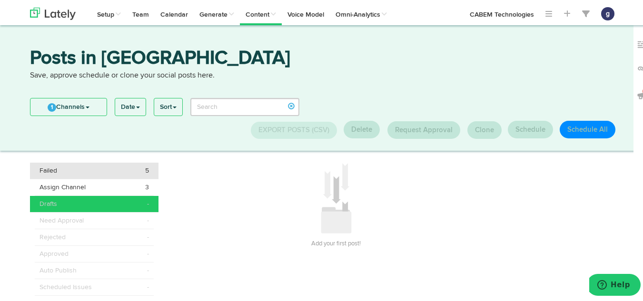
click at [85, 169] on div "Failed 5" at bounding box center [95, 170] width 110 height 10
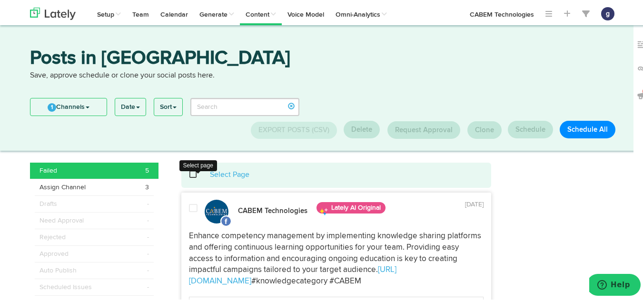
click at [189, 174] on span at bounding box center [199, 173] width 20 height 0
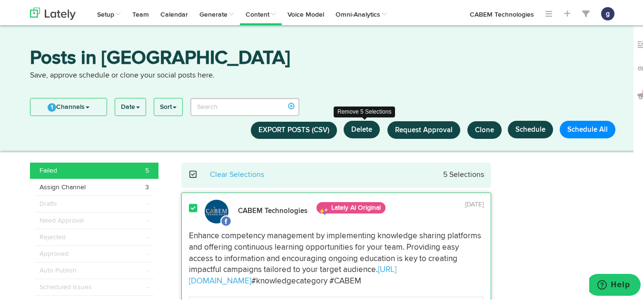
click at [359, 126] on button "Delete" at bounding box center [362, 129] width 36 height 18
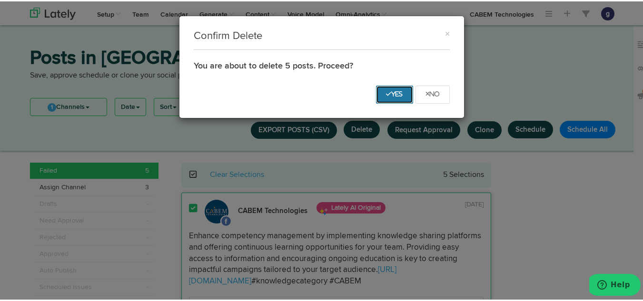
click at [387, 90] on icon "Yes" at bounding box center [394, 93] width 17 height 6
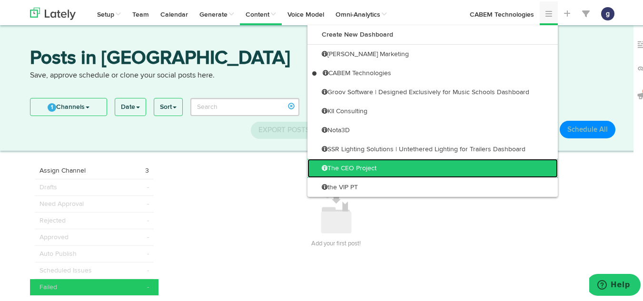
click at [390, 165] on link "The CEO Project" at bounding box center [433, 167] width 250 height 19
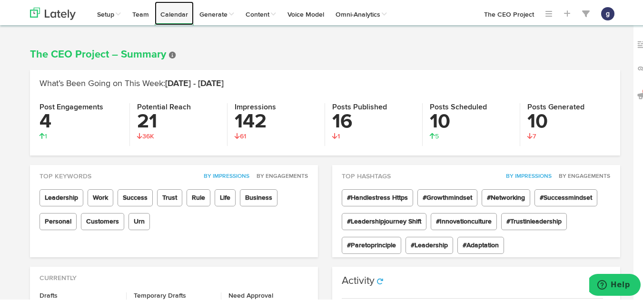
click at [163, 9] on link "Calendar" at bounding box center [174, 12] width 39 height 24
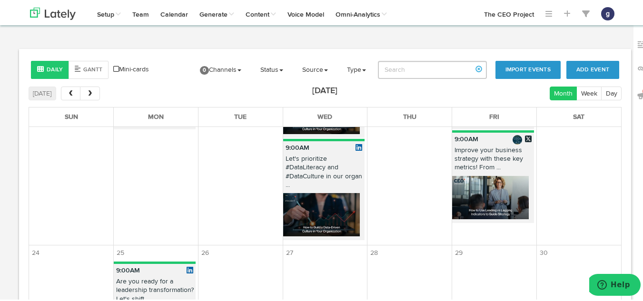
scroll to position [1797, 0]
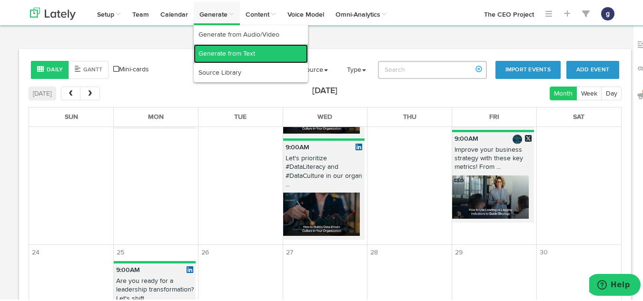
click at [221, 50] on link "Generate from Text" at bounding box center [251, 52] width 114 height 19
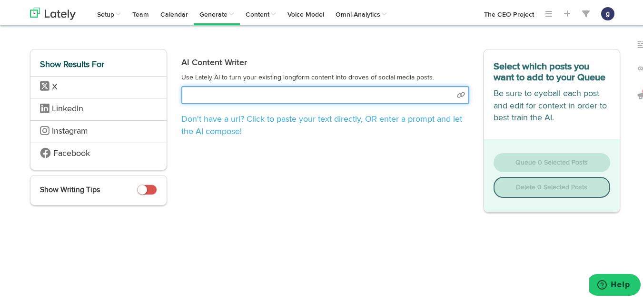
click at [212, 90] on input "text" at bounding box center [325, 94] width 288 height 18
select select "natural"
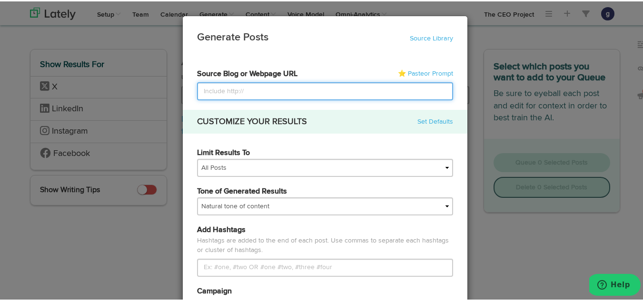
paste input "https://theceoproject.com/7-leadership-habits-of-high-impact-ceos/"
type input "https://theceoproject.com/7-leadership-habits-of-high-impact-ceos/"
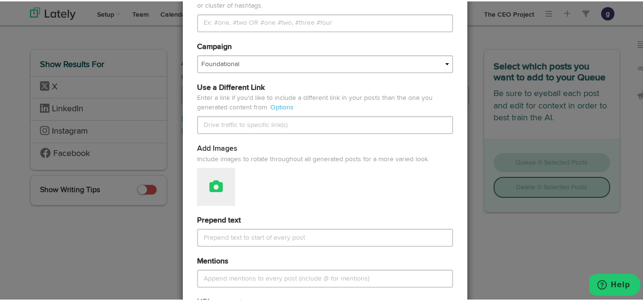
scroll to position [245, 0]
type input "https://theceoproject.com/7-leadership-habits-of-high-impact-ceos/"
click at [200, 188] on button at bounding box center [216, 185] width 38 height 38
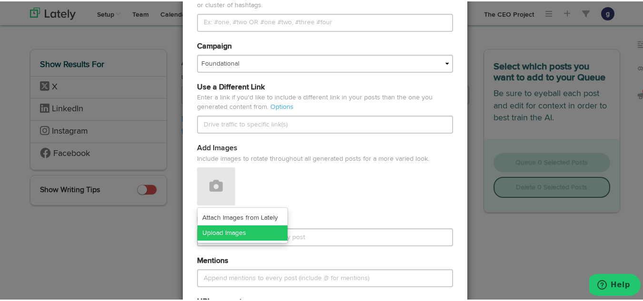
click at [210, 234] on link "Upload Images" at bounding box center [243, 231] width 90 height 15
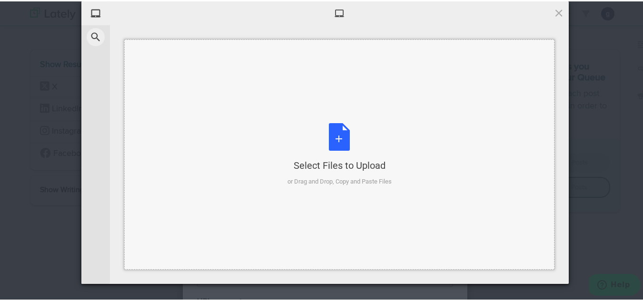
click at [335, 134] on div "Select Files to Upload or Drag and Drop, Copy and Paste Files" at bounding box center [340, 153] width 104 height 63
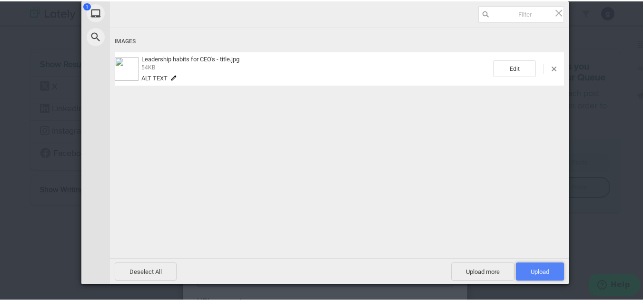
click at [541, 267] on span "Upload 1" at bounding box center [540, 270] width 19 height 7
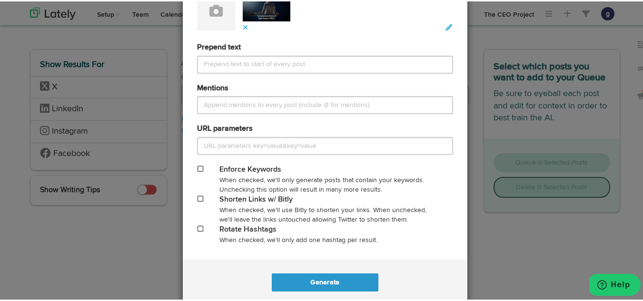
scroll to position [421, 0]
click at [198, 195] on span at bounding box center [201, 197] width 6 height 7
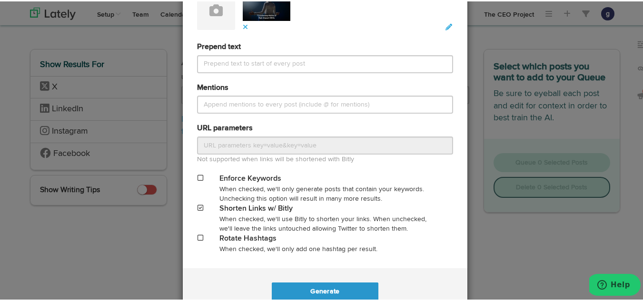
scroll to position [448, 0]
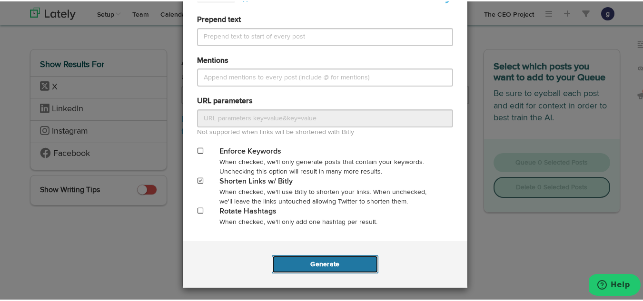
click at [313, 263] on button "Generate" at bounding box center [325, 263] width 106 height 18
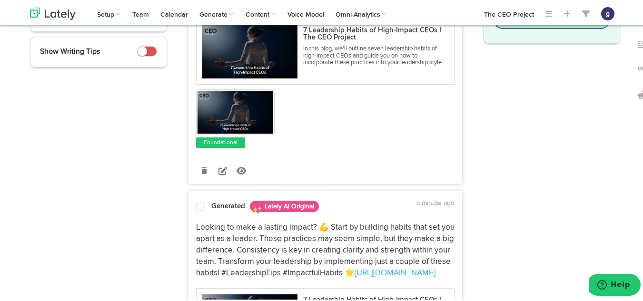
scroll to position [198, 0]
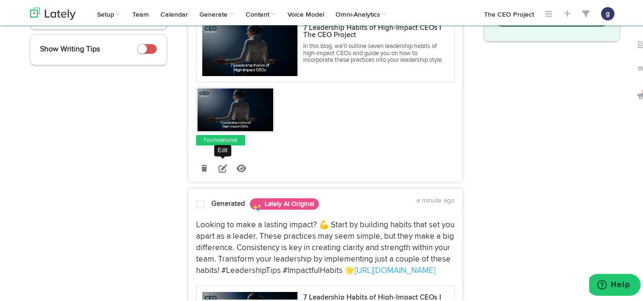
click at [219, 163] on icon at bounding box center [223, 167] width 9 height 9
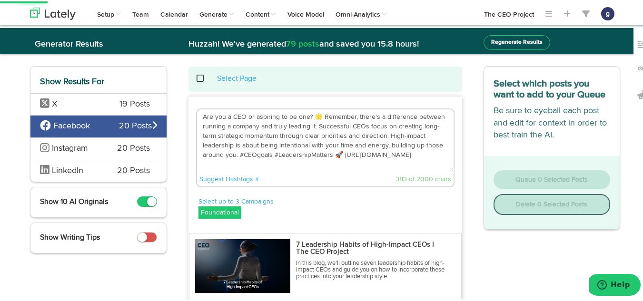
scroll to position [6, 0]
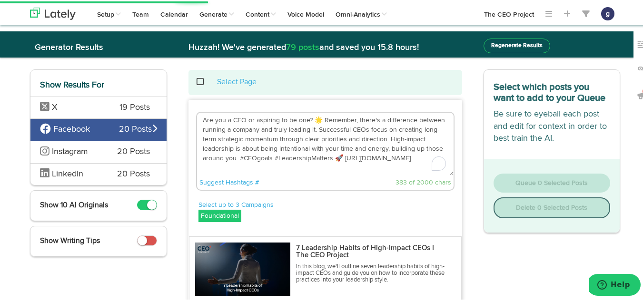
click at [316, 119] on textarea "Are you a CEO or aspiring to be one? 🌟 Remember, there's a difference between r…" at bounding box center [325, 142] width 257 height 63
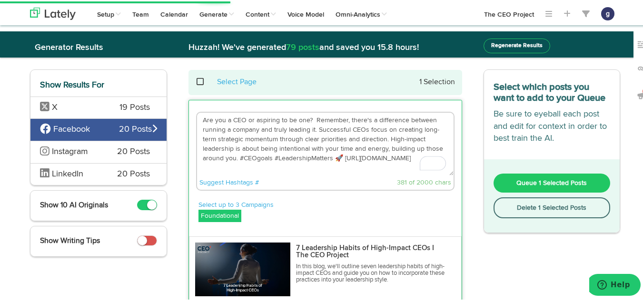
click at [336, 156] on textarea "Are you a CEO or aspiring to be one? Remember, there's a difference between run…" at bounding box center [325, 142] width 257 height 63
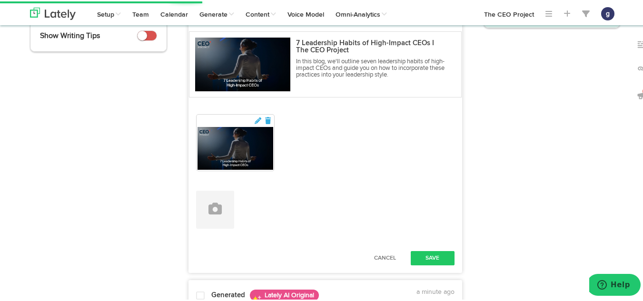
scroll to position [211, 0]
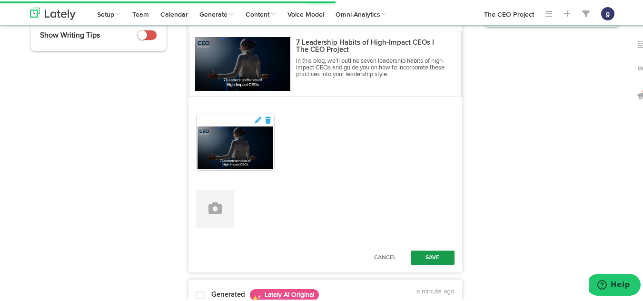
type textarea "Are you a CEO or aspiring to be one? Remember, there's a difference between run…"
click at [430, 256] on button "Save" at bounding box center [433, 256] width 44 height 14
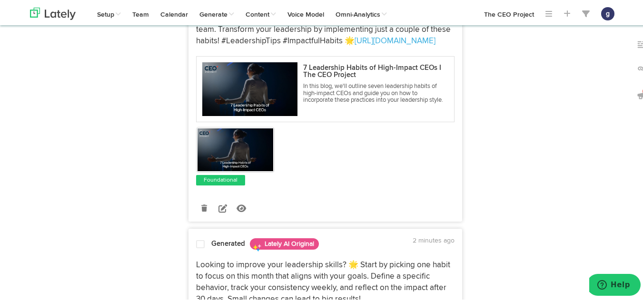
scroll to position [353, 0]
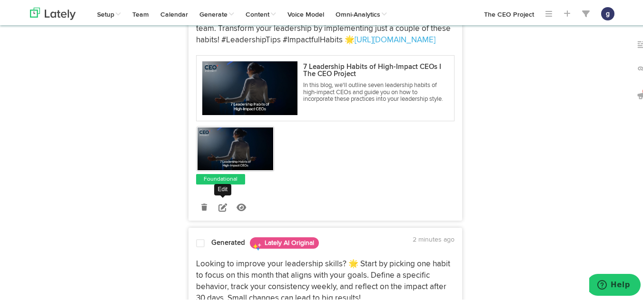
click at [219, 210] on icon at bounding box center [223, 206] width 9 height 9
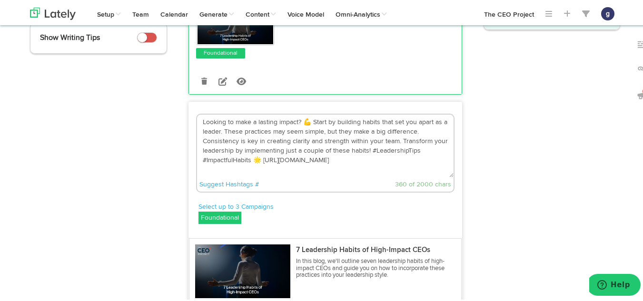
scroll to position [207, 0]
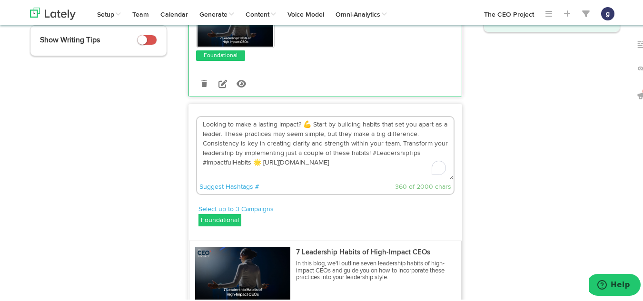
click at [257, 161] on textarea "Looking to make a lasting impact? 💪 Start by building habits that set you apart…" at bounding box center [325, 147] width 257 height 63
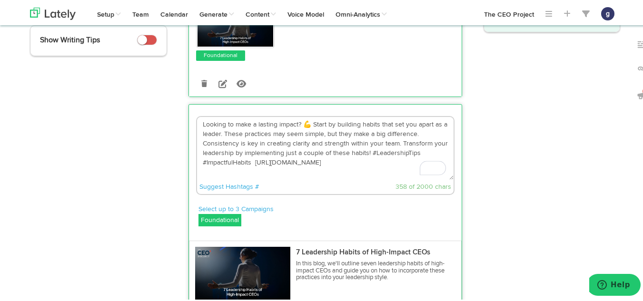
click at [308, 125] on textarea "Looking to make a lasting impact? 💪 Start by building habits that set you apart…" at bounding box center [325, 147] width 257 height 63
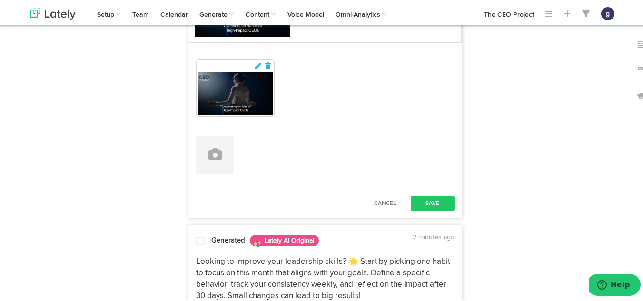
scroll to position [471, 0]
type textarea "Looking to make a lasting impact? Start by building habits that set you apart a…"
click at [429, 203] on button "Save" at bounding box center [433, 202] width 44 height 14
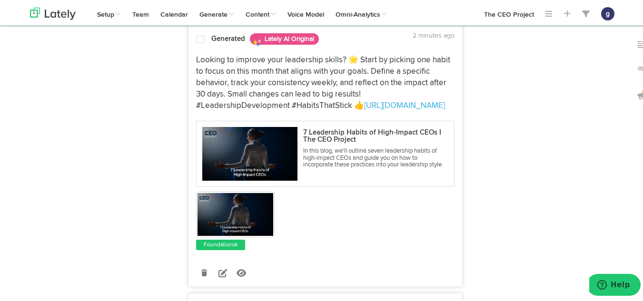
scroll to position [561, 0]
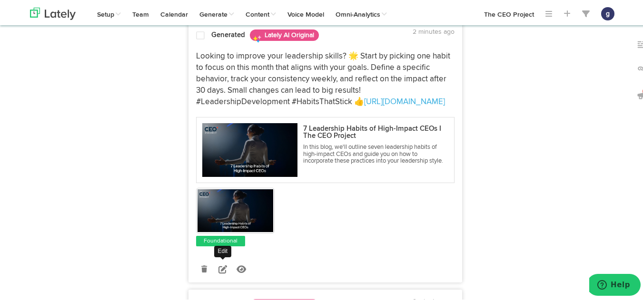
click at [219, 267] on icon at bounding box center [223, 268] width 9 height 9
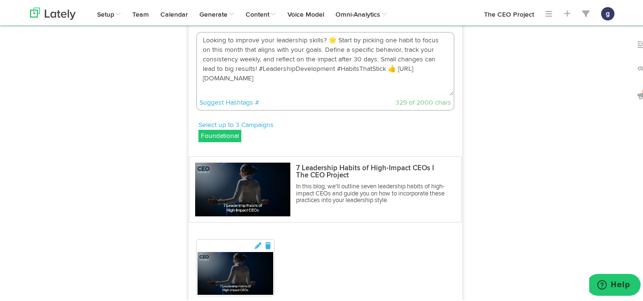
scroll to position [505, 0]
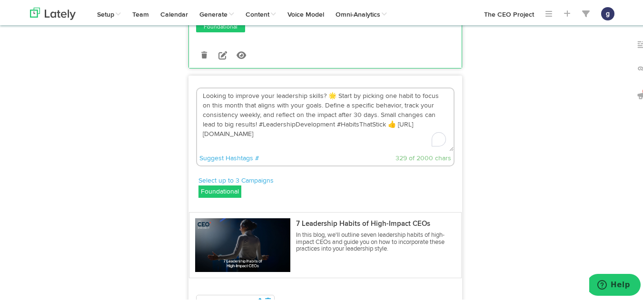
click at [374, 124] on textarea "Looking to improve your leadership skills? 🌟 Start by picking one habit to focu…" at bounding box center [325, 118] width 257 height 63
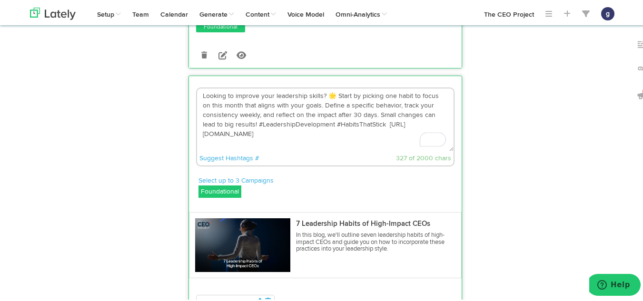
click at [329, 94] on textarea "Looking to improve your leadership skills? 🌟 Start by picking one habit to focu…" at bounding box center [325, 118] width 257 height 63
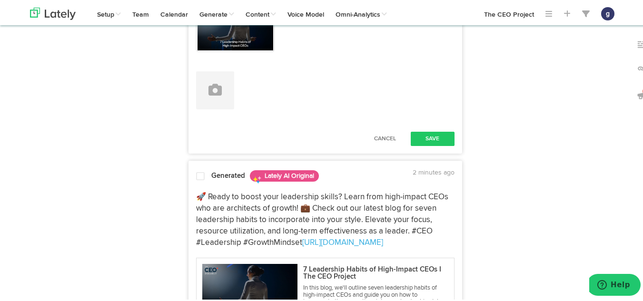
scroll to position [807, 0]
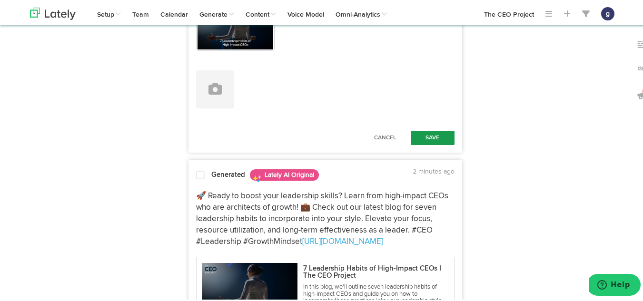
type textarea "Looking to improve your leadership skills? Start by picking one habit to focus …"
click at [423, 134] on button "Save" at bounding box center [433, 136] width 44 height 14
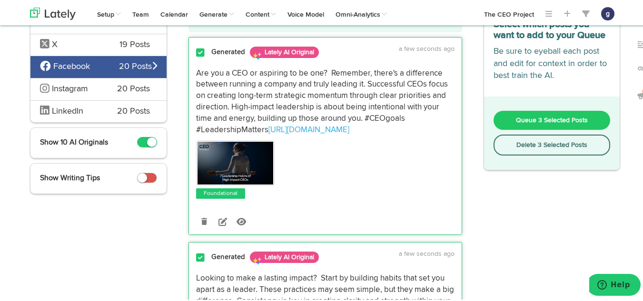
scroll to position [67, 0]
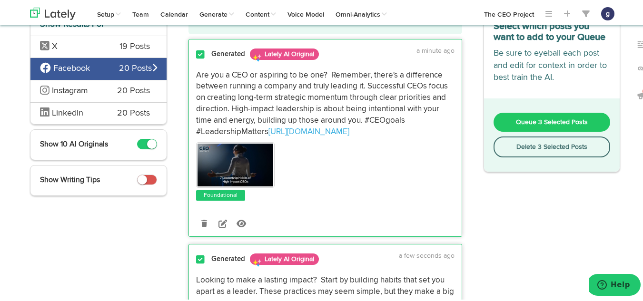
click at [530, 114] on button "Queue 3 Selected Posts" at bounding box center [552, 120] width 117 height 19
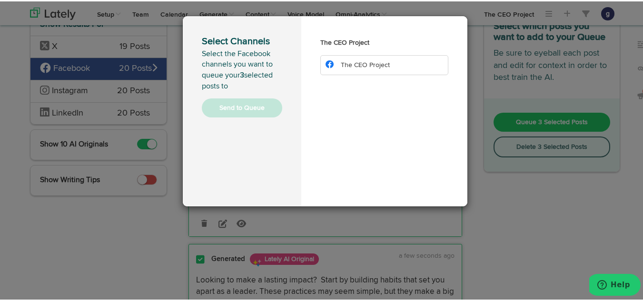
click at [362, 63] on span "The CEO Project" at bounding box center [365, 63] width 49 height 7
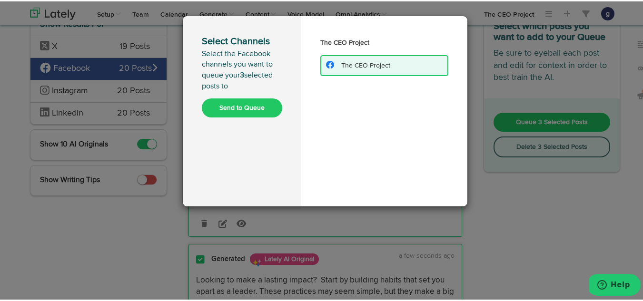
click at [239, 104] on button "Send to Queue" at bounding box center [242, 106] width 80 height 19
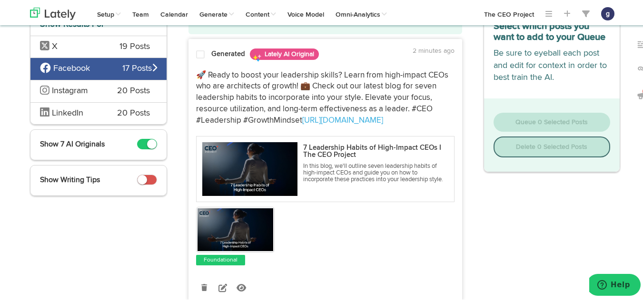
click at [196, 55] on span at bounding box center [200, 54] width 9 height 10
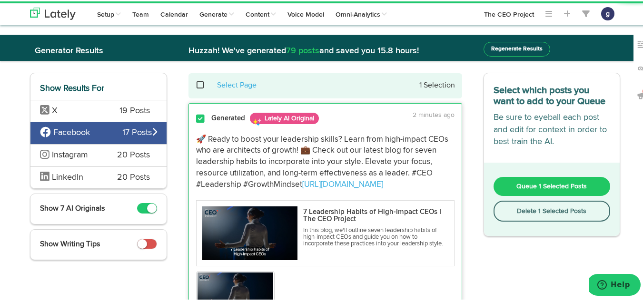
scroll to position [2, 0]
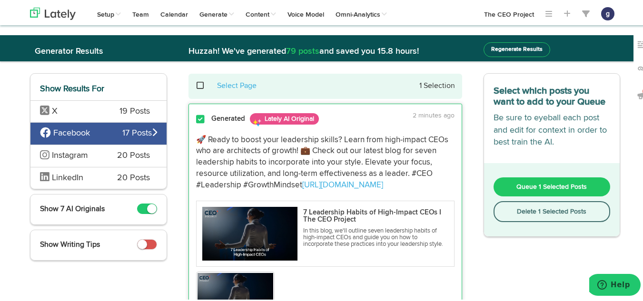
click at [198, 113] on span at bounding box center [200, 118] width 9 height 10
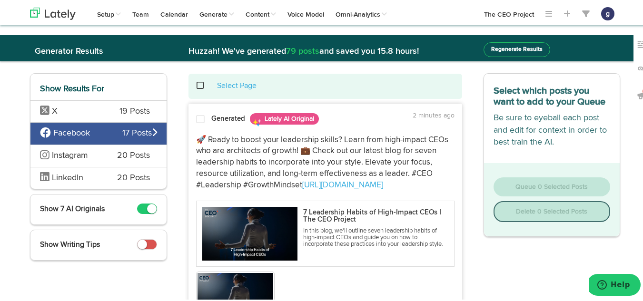
click at [197, 85] on span at bounding box center [206, 84] width 20 height 0
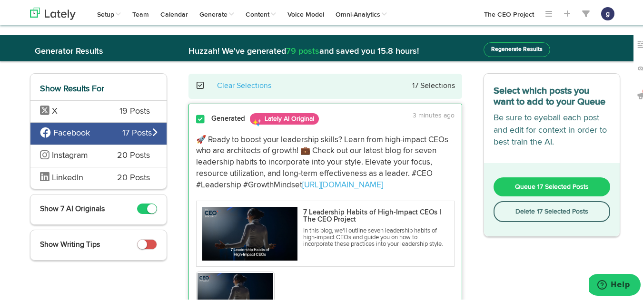
click at [529, 210] on button "Delete 17 Selected Posts" at bounding box center [552, 210] width 117 height 21
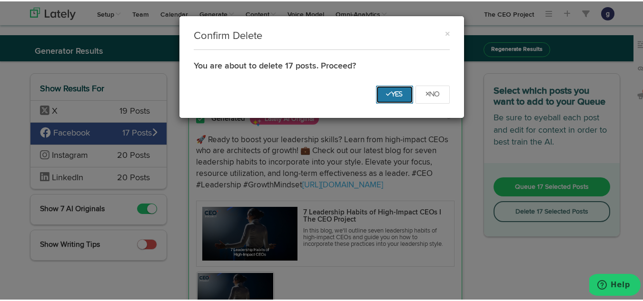
click at [389, 90] on button "Yes" at bounding box center [394, 93] width 37 height 18
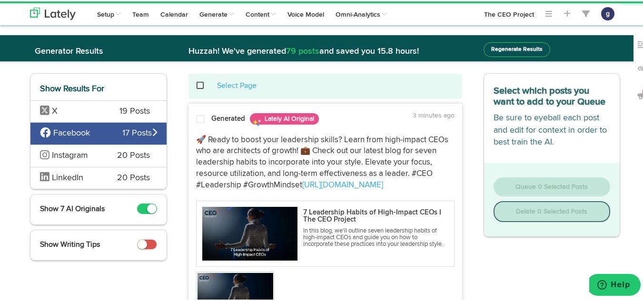
scroll to position [0, 0]
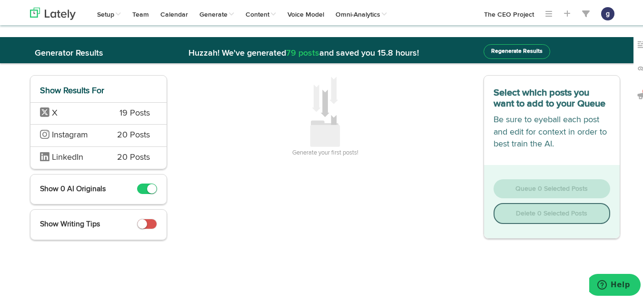
click at [85, 113] on span "X" at bounding box center [72, 112] width 65 height 12
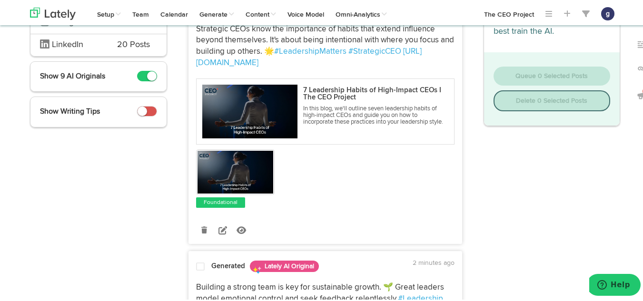
scroll to position [113, 0]
click at [220, 226] on icon at bounding box center [223, 228] width 9 height 9
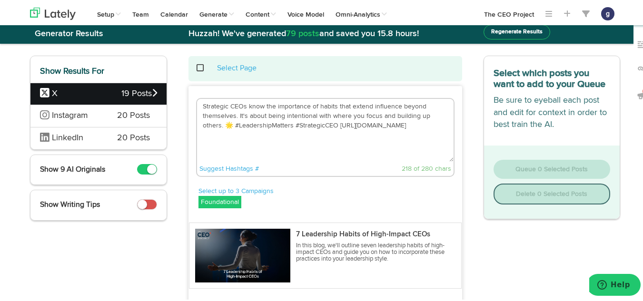
scroll to position [19, 0]
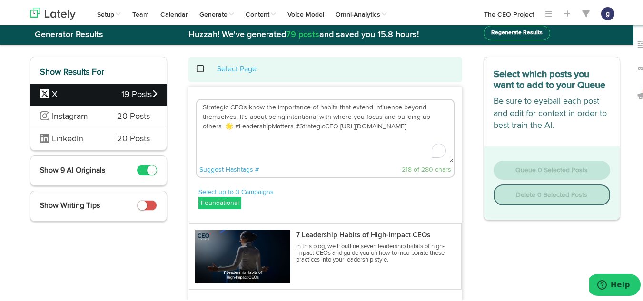
click at [227, 126] on textarea "Strategic CEOs know the importance of habits that extend influence beyond thems…" at bounding box center [325, 130] width 257 height 63
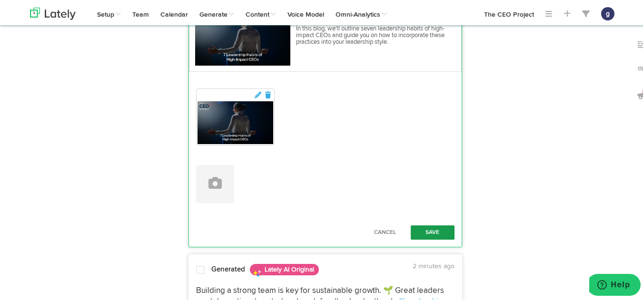
scroll to position [237, 0]
type textarea "Strategic CEOs know the importance of habits that extend influence beyond thems…"
click at [424, 225] on button "Save" at bounding box center [433, 231] width 44 height 14
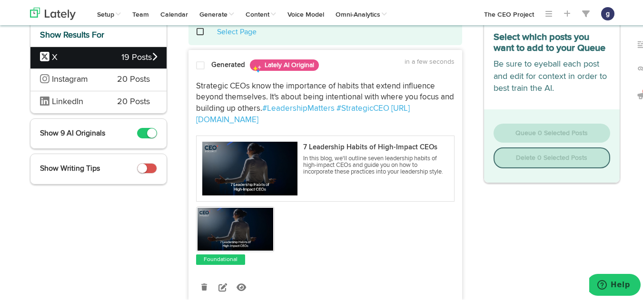
scroll to position [55, 0]
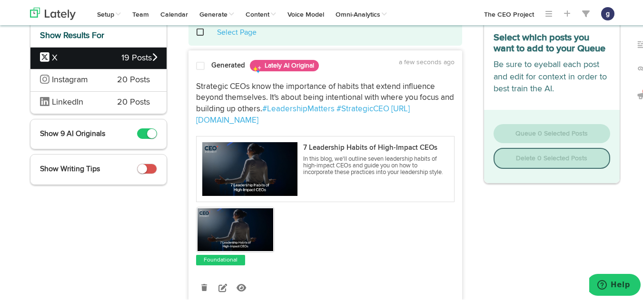
click at [196, 61] on span at bounding box center [200, 65] width 9 height 10
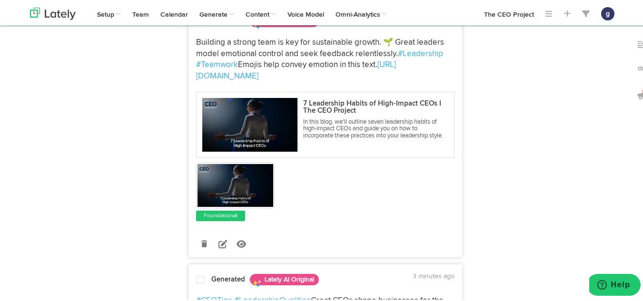
scroll to position [359, 0]
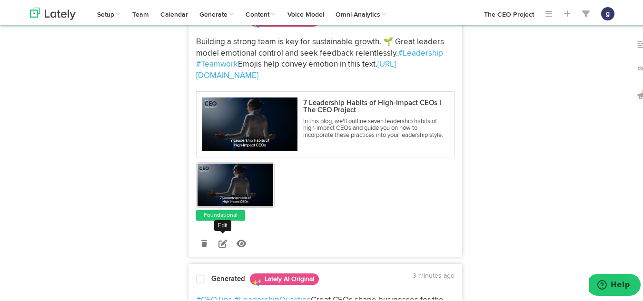
click at [219, 241] on icon at bounding box center [223, 242] width 9 height 9
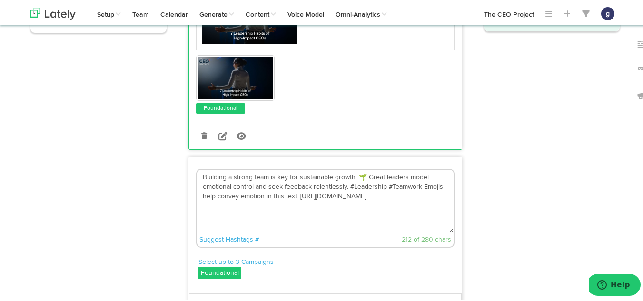
scroll to position [206, 0]
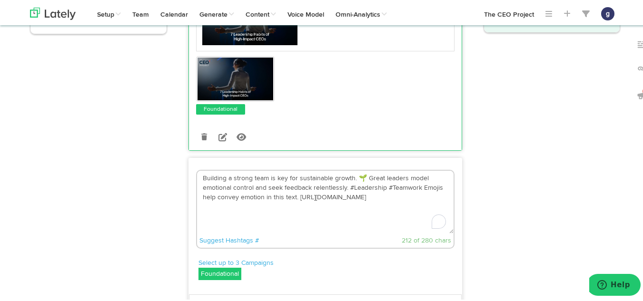
click at [363, 174] on textarea "Building a strong team is key for sustainable growth. 🌱 Great leaders model emo…" at bounding box center [325, 200] width 257 height 63
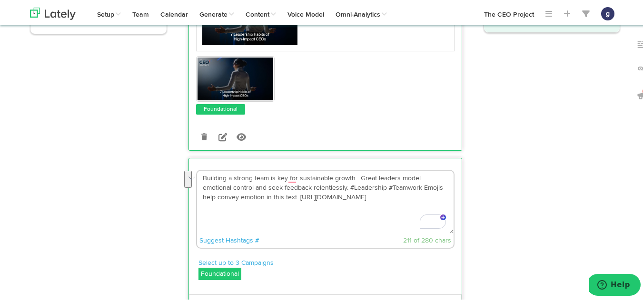
drag, startPoint x: 294, startPoint y: 197, endPoint x: 421, endPoint y: 186, distance: 127.2
click at [421, 186] on textarea "Building a strong team is key for sustainable growth. Great leaders model emoti…" at bounding box center [325, 200] width 257 height 63
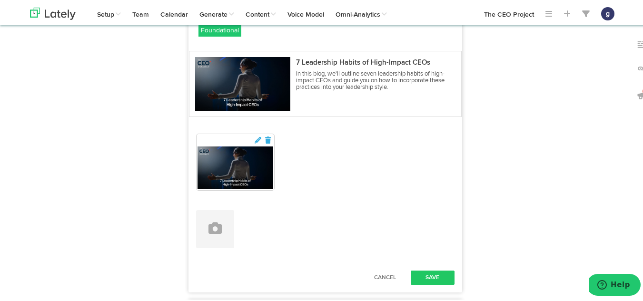
scroll to position [451, 0]
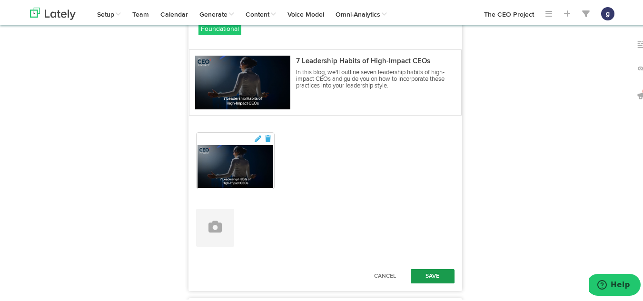
type textarea "Building a strong team is key for sustainable growth. Great leaders model emoti…"
click at [428, 273] on button "Save" at bounding box center [433, 275] width 44 height 14
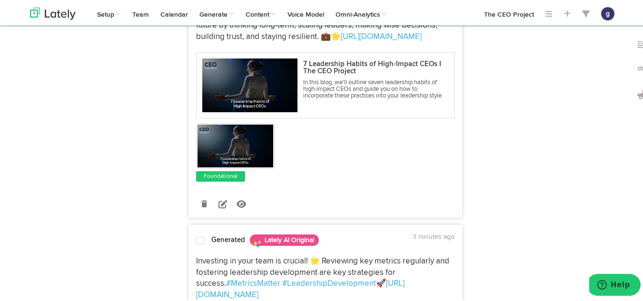
scroll to position [634, 0]
click at [220, 207] on icon at bounding box center [223, 202] width 9 height 9
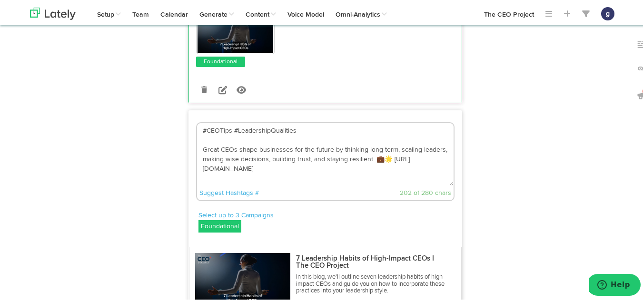
scroll to position [494, 0]
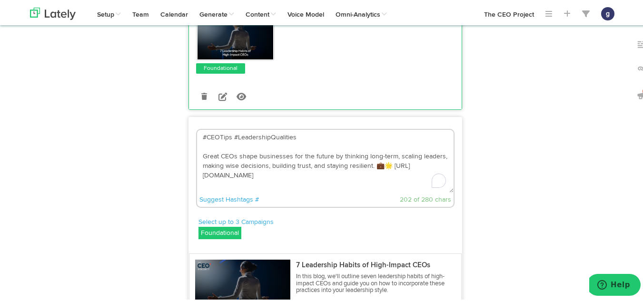
click at [386, 168] on textarea "#CEOTips #LeadershipQualities Great CEOs shape businesses for the future by thi…" at bounding box center [325, 160] width 257 height 63
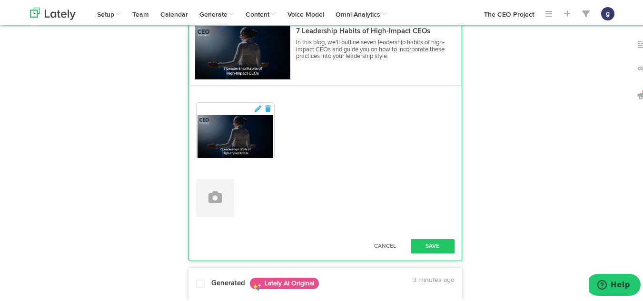
scroll to position [729, 0]
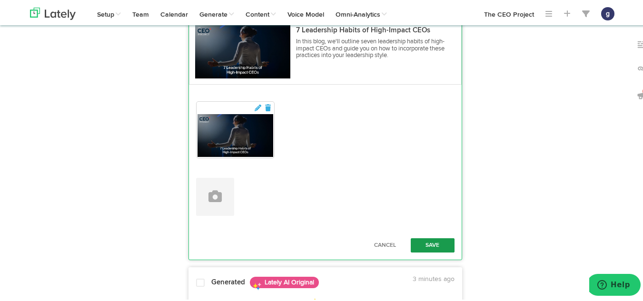
type textarea "#CEOTips #LeadershipQualities Great CEOs shape businesses for the future by thi…"
click at [425, 239] on button "Save" at bounding box center [433, 244] width 44 height 14
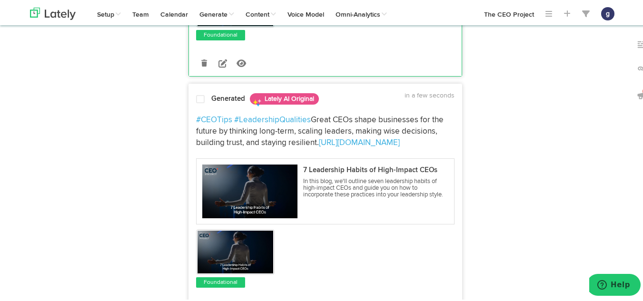
scroll to position [527, 0]
click at [191, 93] on div "Generated Lately AI Original in a few seconds" at bounding box center [325, 98] width 273 height 17
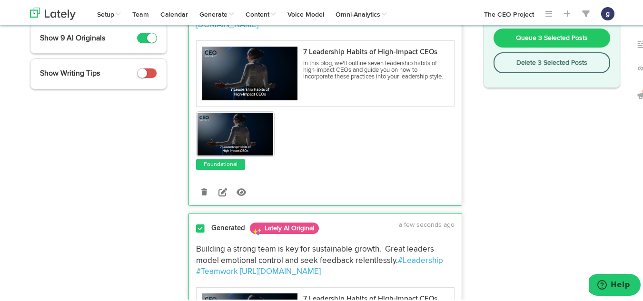
scroll to position [0, 0]
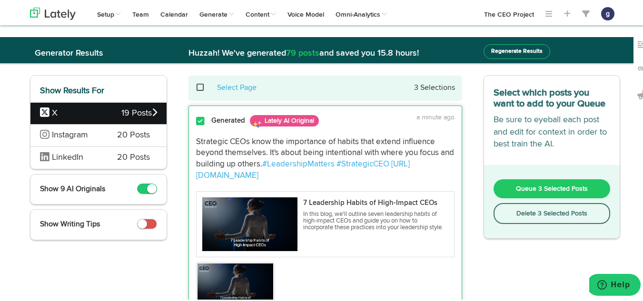
click at [518, 182] on button "Queue 3 Selected Posts" at bounding box center [552, 187] width 117 height 19
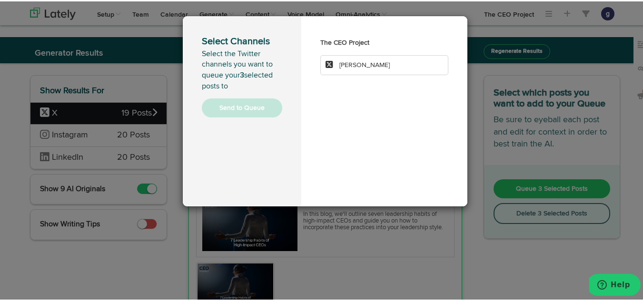
click at [379, 68] on li "Jim Schleckser" at bounding box center [384, 64] width 128 height 20
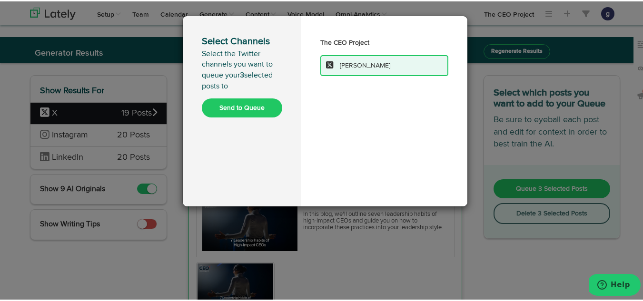
click at [229, 108] on button "Send to Queue" at bounding box center [242, 106] width 80 height 19
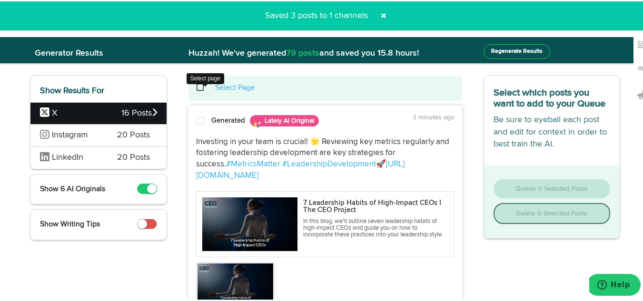
click at [198, 86] on span at bounding box center [206, 86] width 20 height 0
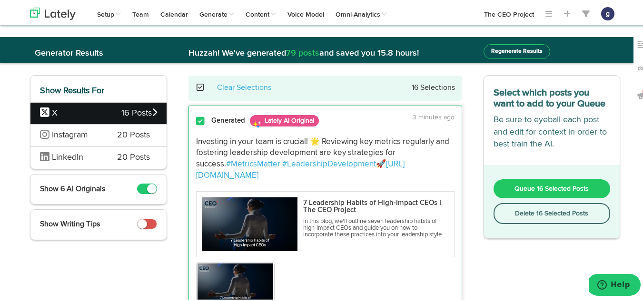
click at [515, 215] on button "Delete 16 Selected Posts" at bounding box center [552, 212] width 117 height 21
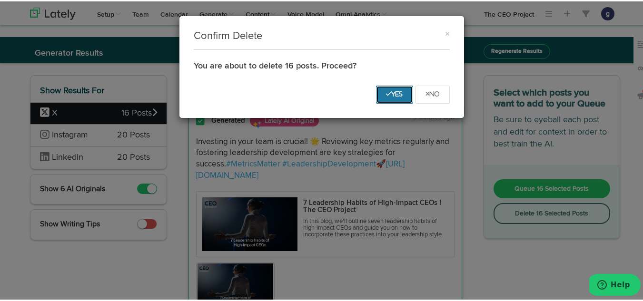
click at [389, 94] on icon "Yes" at bounding box center [394, 93] width 17 height 6
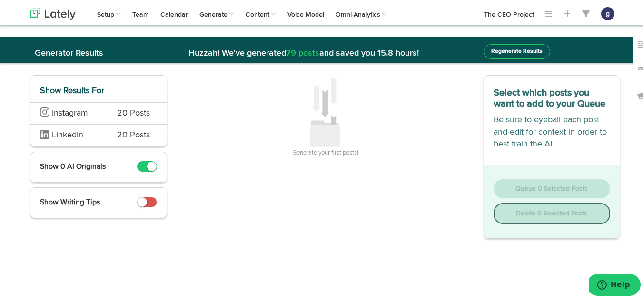
click at [121, 113] on span "20 Posts" at bounding box center [133, 112] width 33 height 12
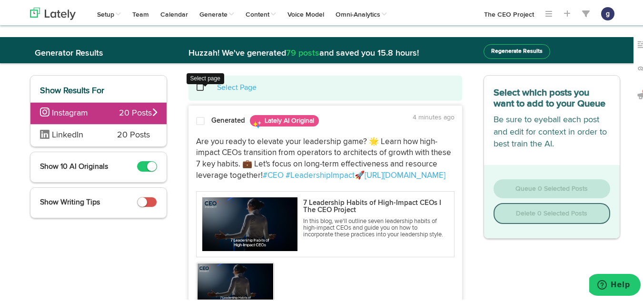
click at [197, 86] on span at bounding box center [206, 86] width 20 height 0
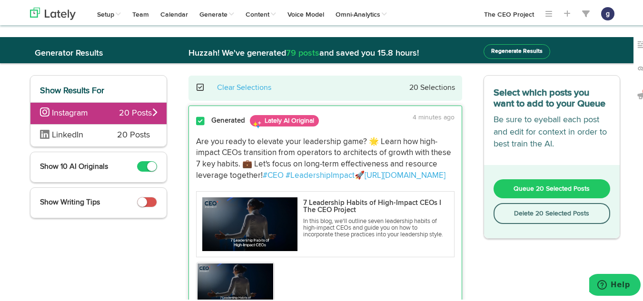
click at [528, 212] on button "Delete 20 Selected Posts" at bounding box center [552, 212] width 117 height 21
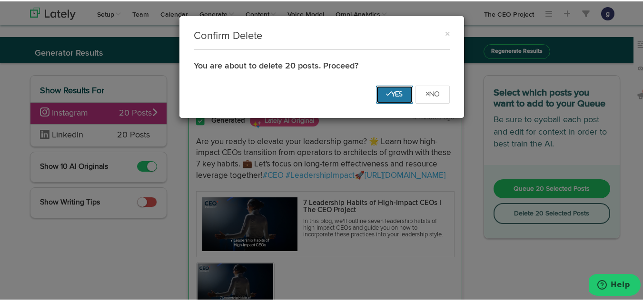
click at [388, 89] on button "Yes" at bounding box center [394, 93] width 37 height 18
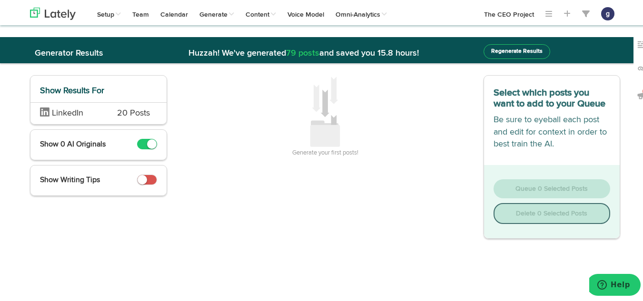
click at [89, 113] on span "LinkedIn" at bounding box center [71, 112] width 63 height 12
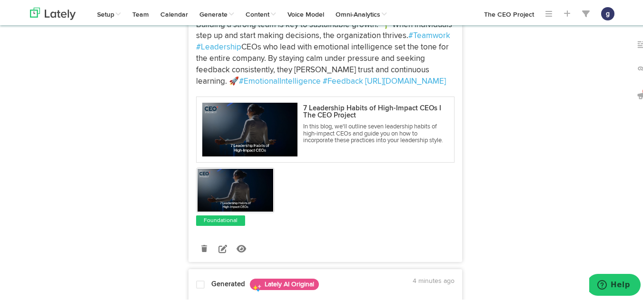
scroll to position [499, 0]
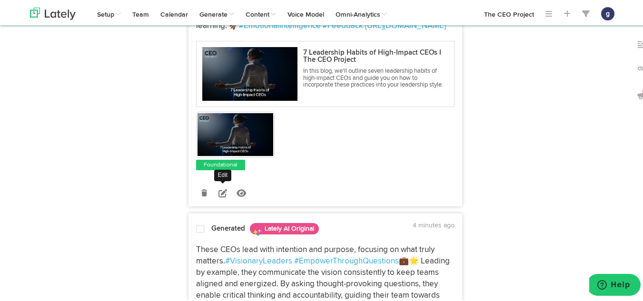
click at [219, 196] on icon at bounding box center [223, 192] width 9 height 9
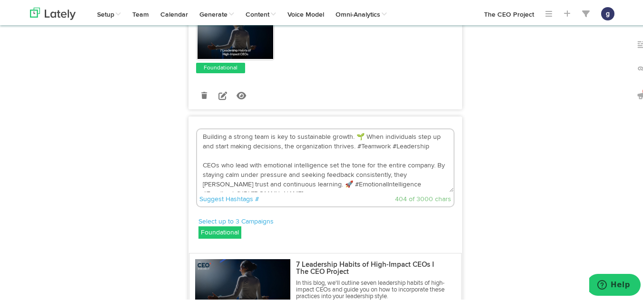
scroll to position [315, 0]
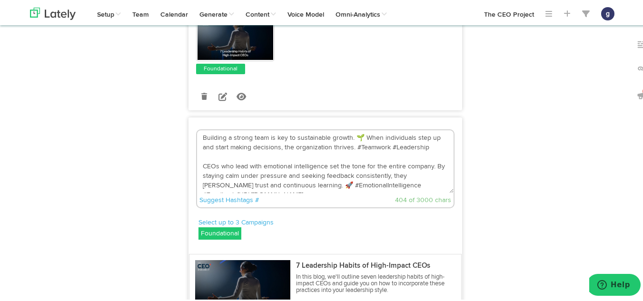
click at [359, 159] on textarea "Building a strong team is key to sustainable growth. 🌱 When individuals step up…" at bounding box center [325, 160] width 257 height 63
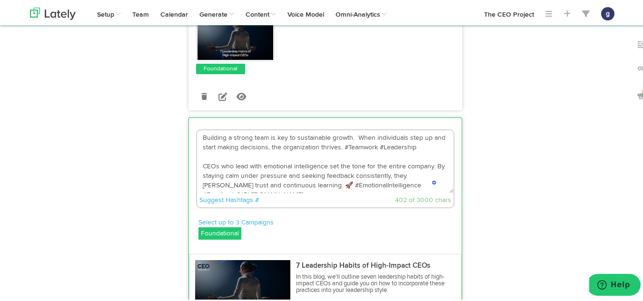
click at [295, 192] on textarea "Building a strong team is key to sustainable growth. When individuals step up a…" at bounding box center [325, 160] width 257 height 63
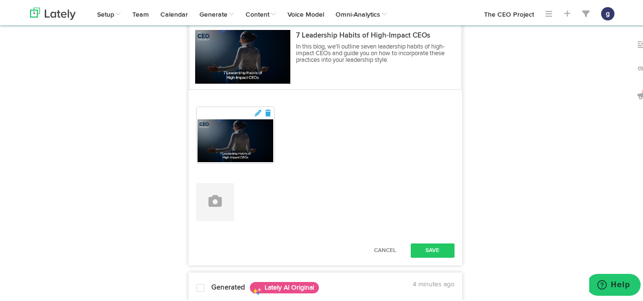
scroll to position [546, 0]
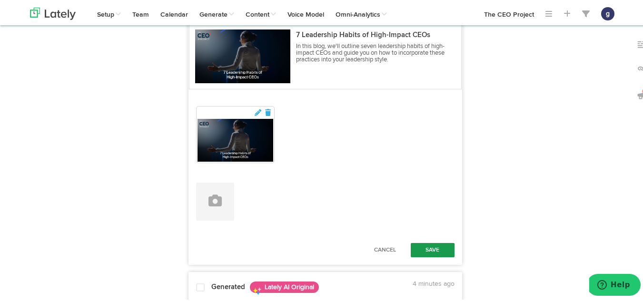
type textarea "Building a strong team is key to sustainable growth. When individuals step up a…"
click at [431, 256] on button "Save" at bounding box center [433, 249] width 44 height 14
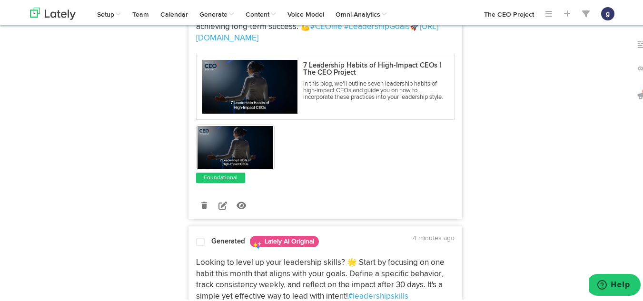
scroll to position [1335, 0]
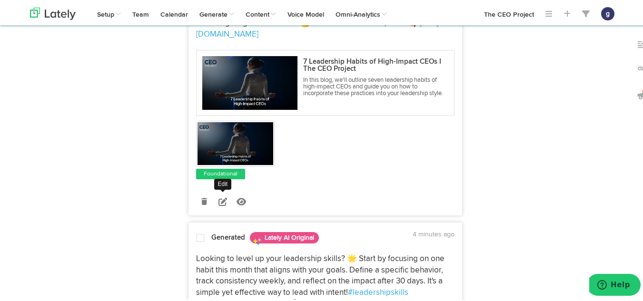
click at [221, 205] on icon at bounding box center [223, 200] width 9 height 9
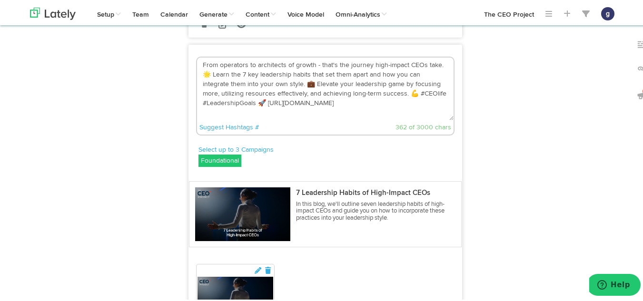
scroll to position [1212, 0]
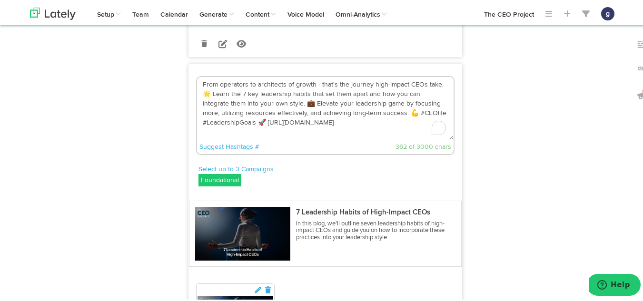
click at [259, 139] on textarea "From operators to architects of growth - that's the journey high-impact CEOs ta…" at bounding box center [325, 107] width 257 height 63
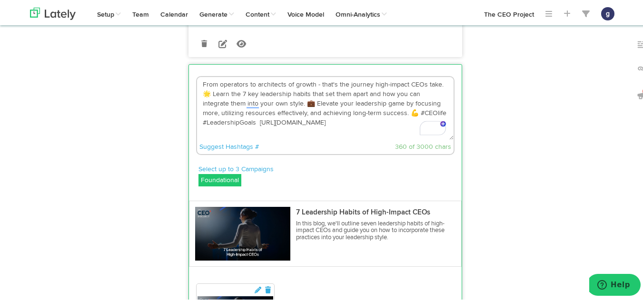
click at [394, 139] on textarea "From operators to architects of growth - that's the journey high-impact CEOs ta…" at bounding box center [325, 107] width 257 height 63
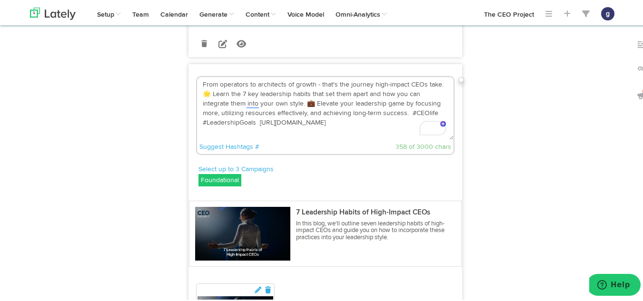
click at [283, 139] on textarea "From operators to architects of growth - that's the journey high-impact CEOs ta…" at bounding box center [325, 107] width 257 height 63
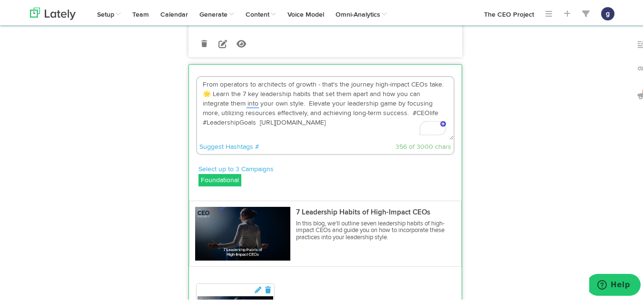
click at [207, 139] on textarea "From operators to architects of growth - that's the journey high-impact CEOs ta…" at bounding box center [325, 107] width 257 height 63
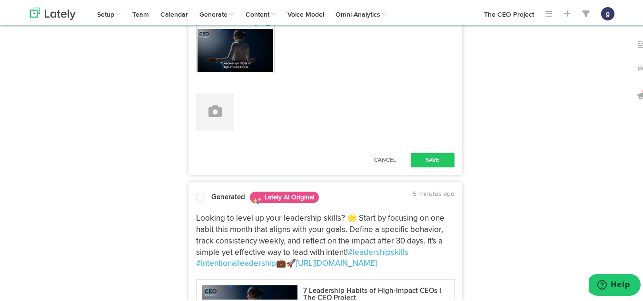
scroll to position [1480, 0]
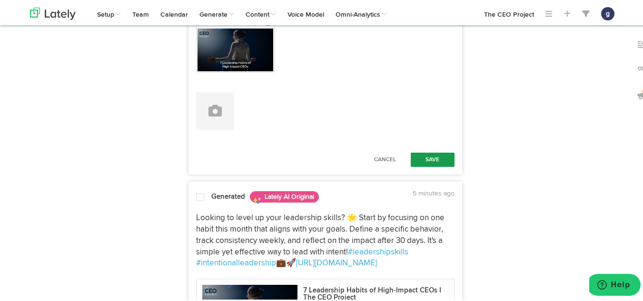
type textarea "From operators to architects of growth - that's the journey high-impact CEOs ta…"
click at [430, 166] on button "Save" at bounding box center [433, 158] width 44 height 14
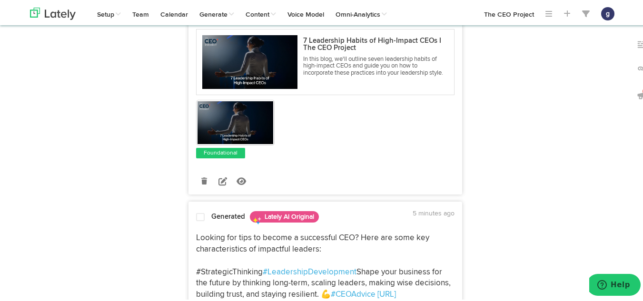
scroll to position [1614, 0]
click at [219, 184] on icon at bounding box center [223, 179] width 9 height 9
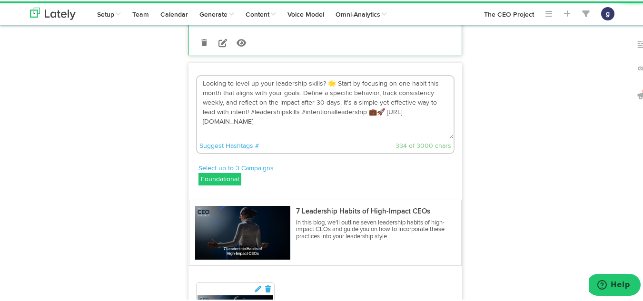
scroll to position [1472, 0]
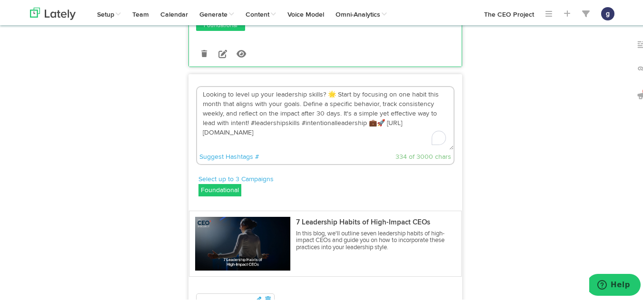
click at [387, 149] on textarea "Looking to level up your leadership skills? 🌟 Start by focusing on one habit th…" at bounding box center [325, 117] width 257 height 63
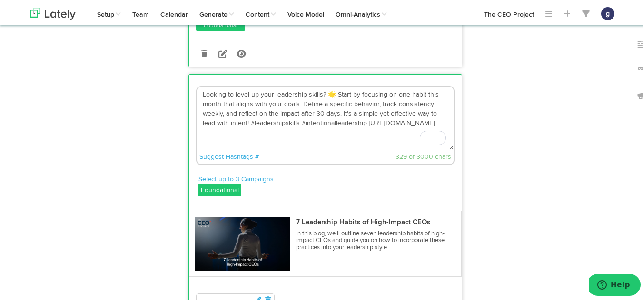
click at [330, 149] on textarea "Looking to level up your leadership skills? 🌟 Start by focusing on one habit th…" at bounding box center [325, 117] width 257 height 63
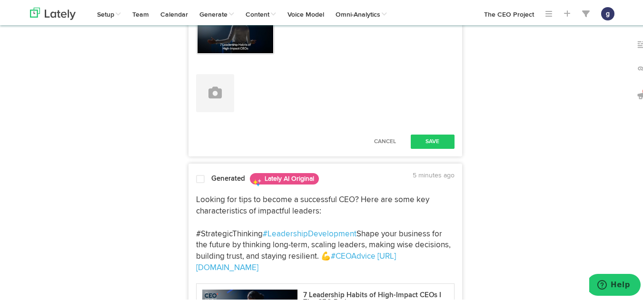
scroll to position [1768, 0]
type textarea "Looking to level up your leadership skills? Start by focusing on one habit this…"
click at [438, 147] on button "Save" at bounding box center [433, 140] width 44 height 14
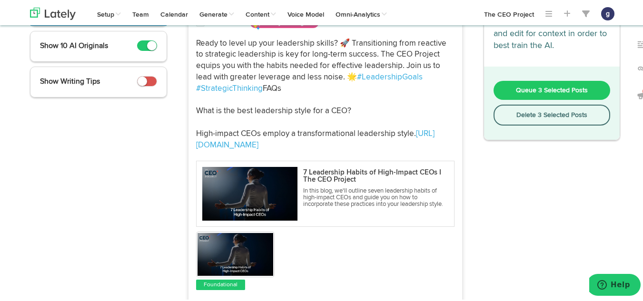
scroll to position [96, 0]
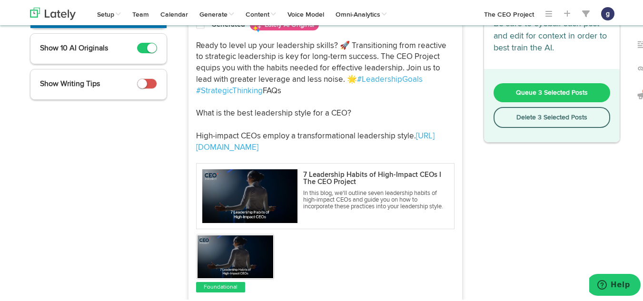
click at [543, 83] on button "Queue 3 Selected Posts" at bounding box center [552, 91] width 117 height 19
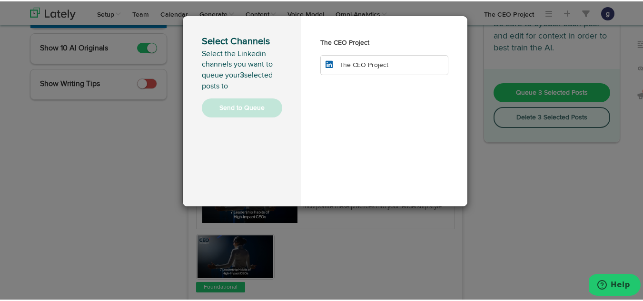
click at [407, 62] on li "The CEO Project" at bounding box center [384, 64] width 128 height 20
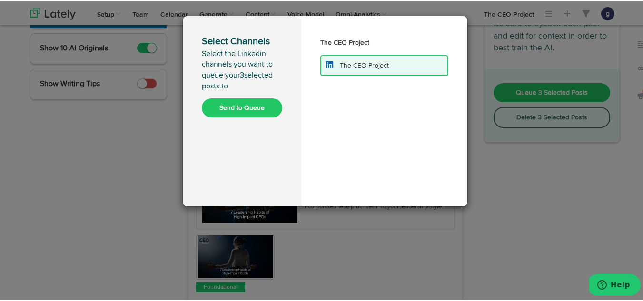
click at [233, 106] on button "Send to Queue" at bounding box center [242, 106] width 80 height 19
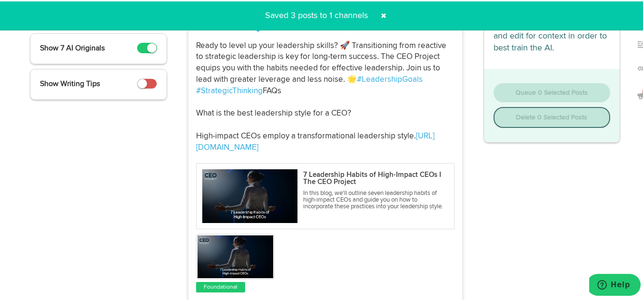
scroll to position [0, 0]
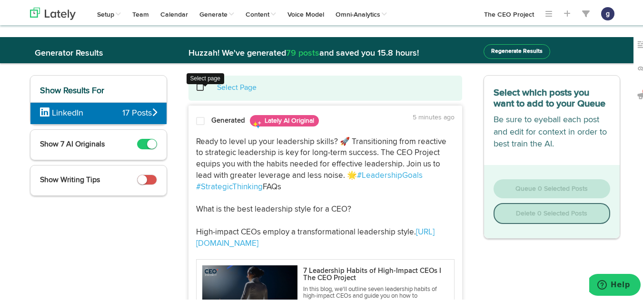
click at [198, 86] on span at bounding box center [206, 86] width 20 height 0
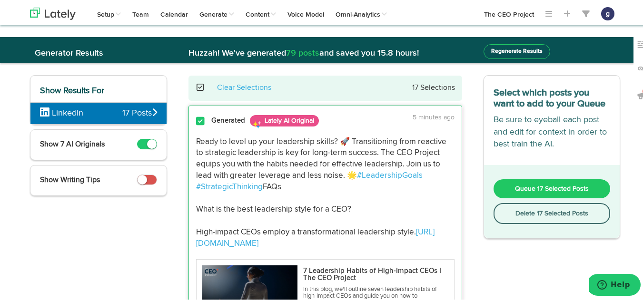
click at [531, 210] on button "Delete 17 Selected Posts" at bounding box center [552, 212] width 117 height 21
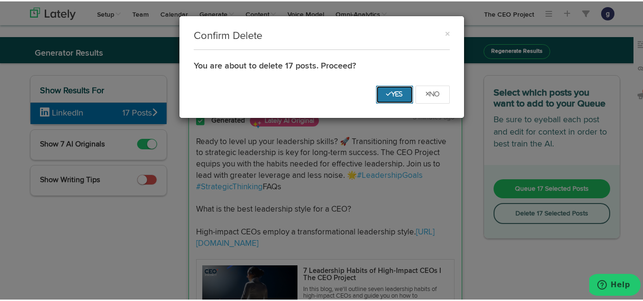
click at [396, 96] on button "Yes" at bounding box center [394, 93] width 37 height 18
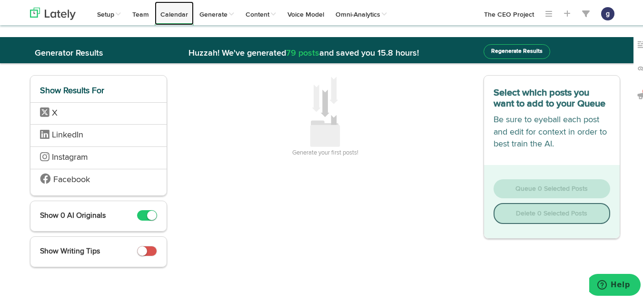
click at [169, 14] on link "Calendar" at bounding box center [174, 12] width 39 height 24
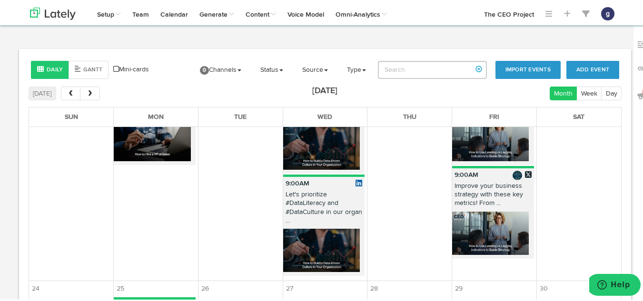
scroll to position [1762, 0]
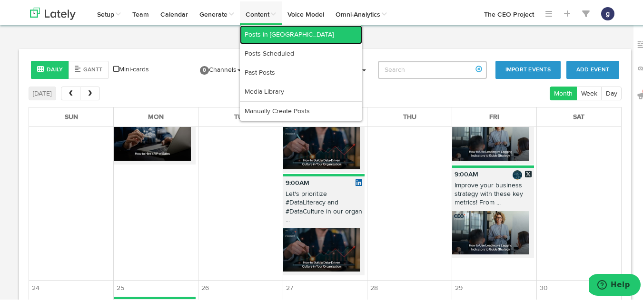
click at [266, 30] on link "Posts in [GEOGRAPHIC_DATA]" at bounding box center [301, 33] width 122 height 19
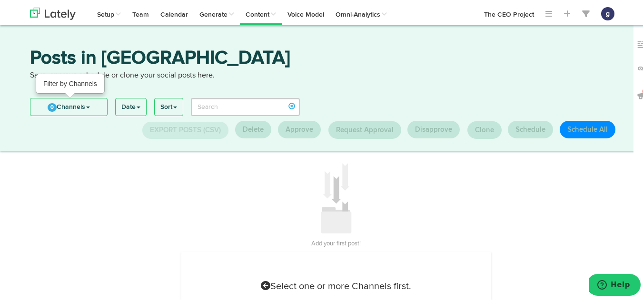
click at [69, 110] on link "0 Channels" at bounding box center [68, 105] width 77 height 17
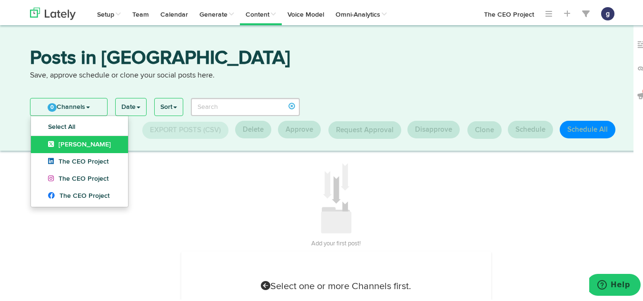
click at [63, 142] on span "Jim Schleckser" at bounding box center [79, 143] width 63 height 7
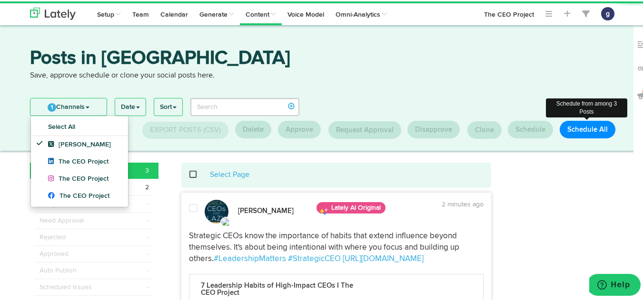
click at [592, 125] on button "Schedule All" at bounding box center [588, 129] width 56 height 18
select select "11"
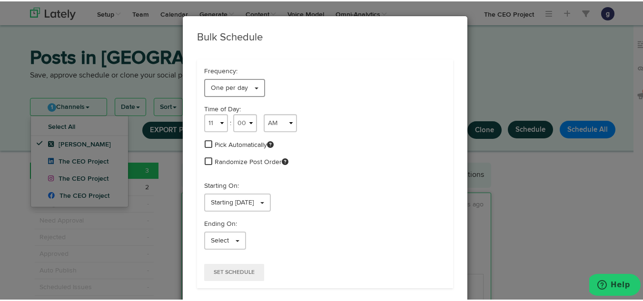
click at [213, 81] on link "One per day" at bounding box center [234, 87] width 61 height 18
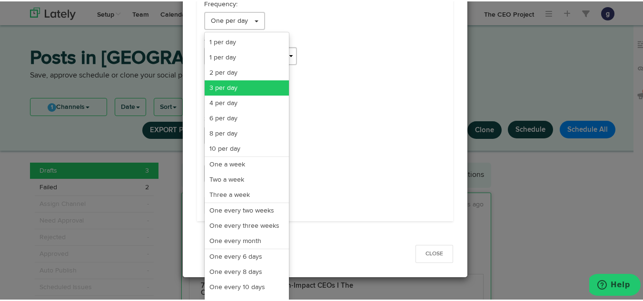
scroll to position [78, 0]
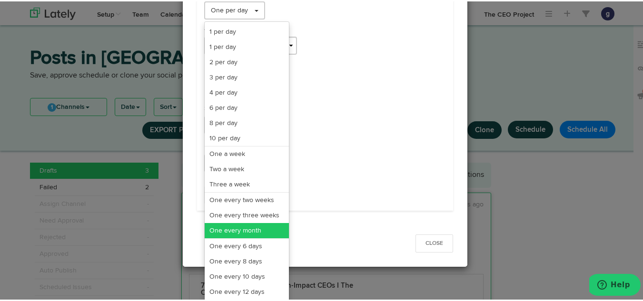
click at [226, 227] on link "One every month" at bounding box center [247, 229] width 84 height 15
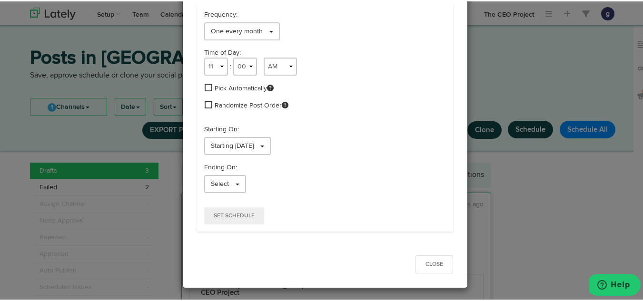
scroll to position [57, 0]
click at [217, 65] on select "1 2 3 4 5 6 7 8 9 10 11 12" at bounding box center [216, 65] width 24 height 18
select select "9"
click at [204, 56] on select "1 2 3 4 5 6 7 8 9 10 11 12" at bounding box center [216, 65] width 24 height 18
click at [223, 143] on span "Starting 08/17/2025" at bounding box center [232, 144] width 43 height 7
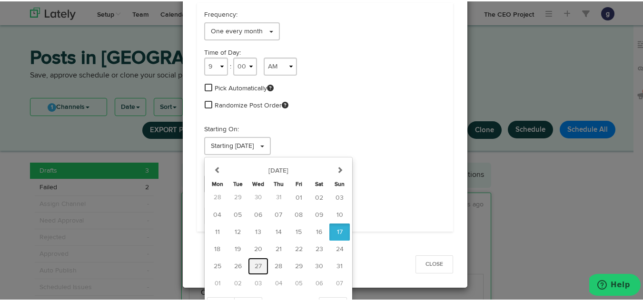
click at [250, 260] on button "27" at bounding box center [258, 265] width 20 height 17
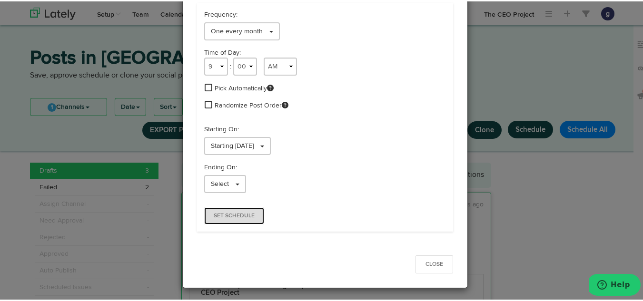
click at [228, 210] on button "Set Schedule" at bounding box center [234, 214] width 60 height 17
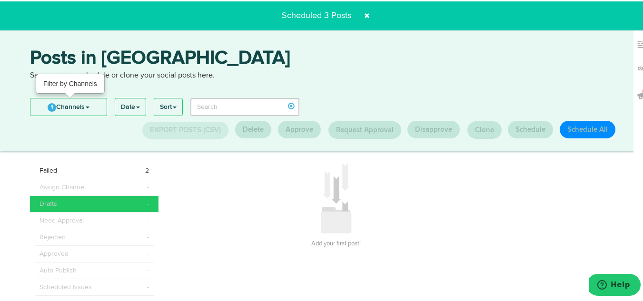
click at [56, 110] on link "1 Channels" at bounding box center [68, 105] width 76 height 17
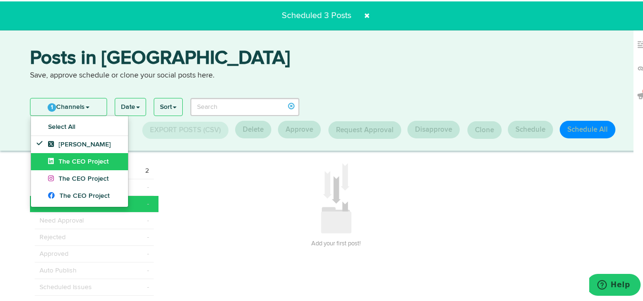
click at [57, 156] on link "The CEO Project" at bounding box center [79, 160] width 97 height 17
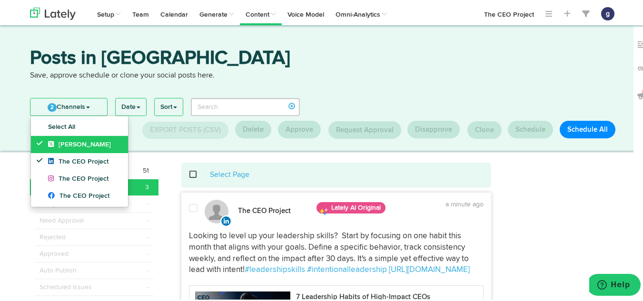
click at [64, 141] on span "Jim Schleckser" at bounding box center [79, 143] width 63 height 7
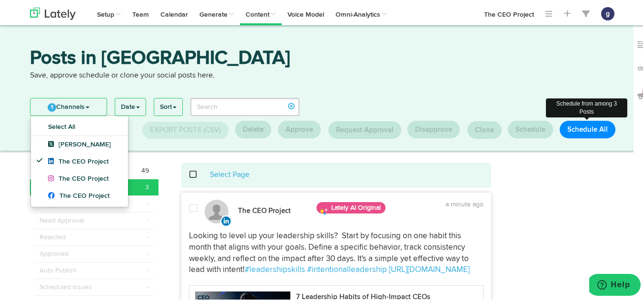
click at [584, 124] on button "Schedule All" at bounding box center [588, 129] width 56 height 18
select select "11"
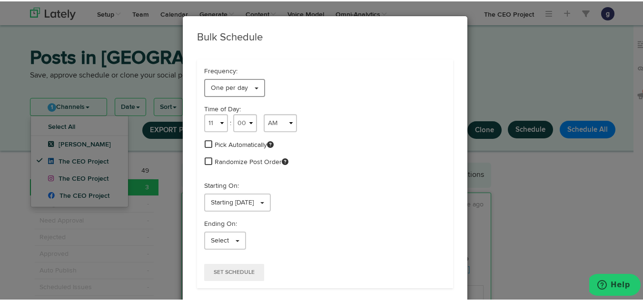
click at [235, 81] on link "One per day" at bounding box center [234, 87] width 61 height 18
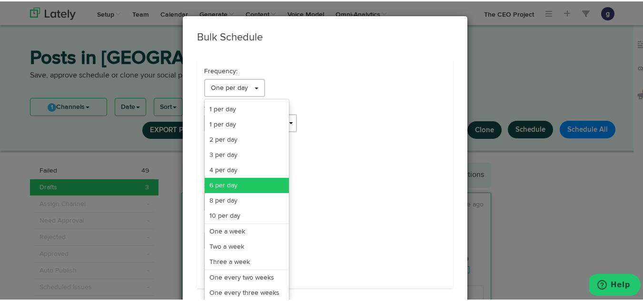
scroll to position [78, 0]
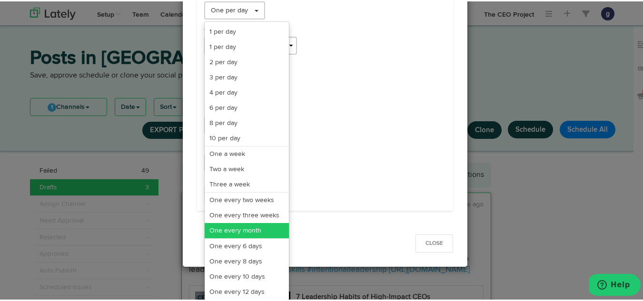
click at [218, 228] on link "One every month" at bounding box center [247, 229] width 84 height 15
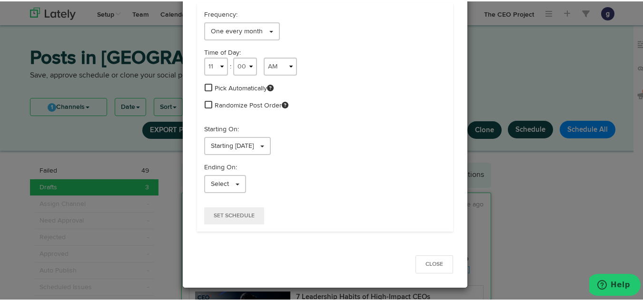
scroll to position [57, 0]
click at [213, 64] on select "1 2 3 4 5 6 7 8 9 10 11 12" at bounding box center [216, 65] width 24 height 18
select select "9"
click at [204, 56] on select "1 2 3 4 5 6 7 8 9 10 11 12" at bounding box center [216, 65] width 24 height 18
click at [228, 147] on span "Starting 08/17/2025" at bounding box center [232, 144] width 43 height 7
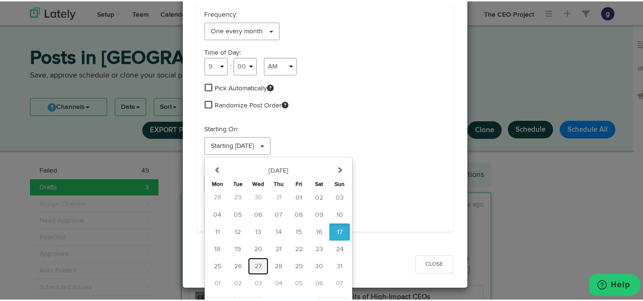
click at [255, 267] on span "27" at bounding box center [258, 265] width 7 height 7
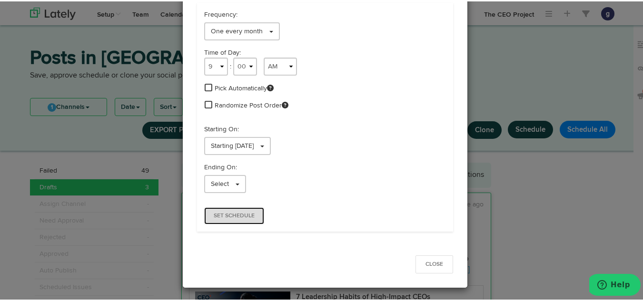
click at [224, 209] on button "Set Schedule" at bounding box center [234, 214] width 60 height 17
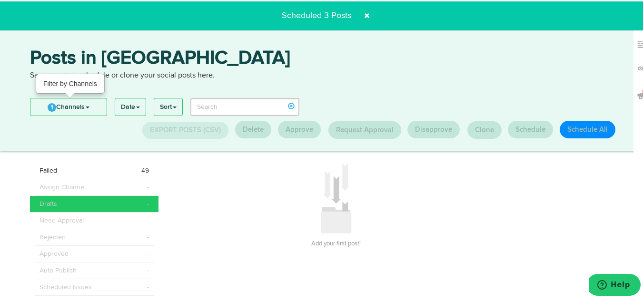
click at [75, 104] on link "1 Channels" at bounding box center [68, 105] width 76 height 17
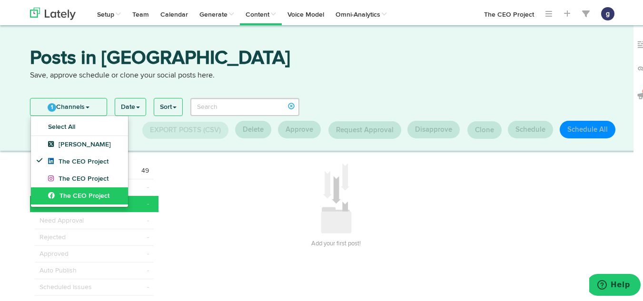
click at [79, 192] on span "The CEO Project" at bounding box center [78, 194] width 61 height 7
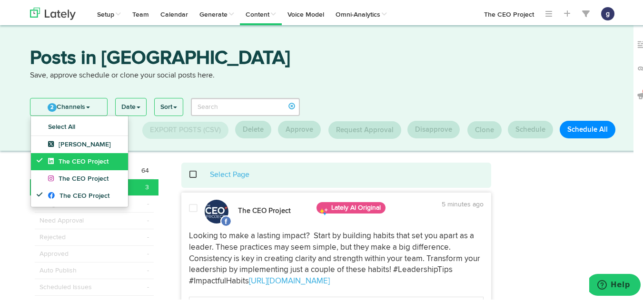
click at [77, 159] on span "The CEO Project" at bounding box center [78, 160] width 60 height 7
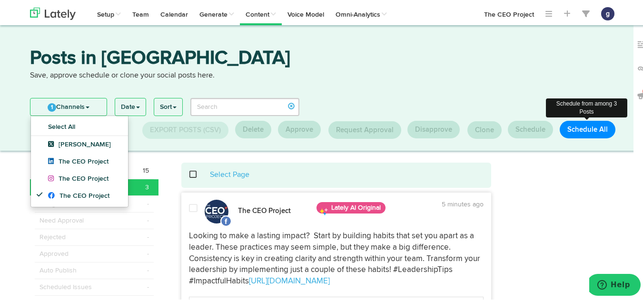
click at [584, 124] on button "Schedule All" at bounding box center [588, 129] width 56 height 18
select select "11"
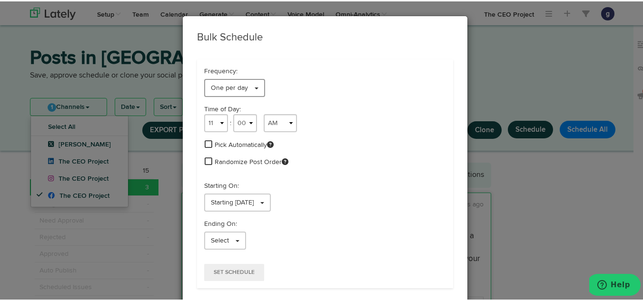
click at [219, 84] on span "One per day" at bounding box center [229, 86] width 37 height 7
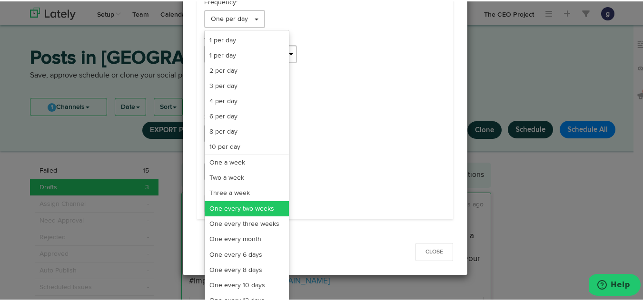
scroll to position [70, 0]
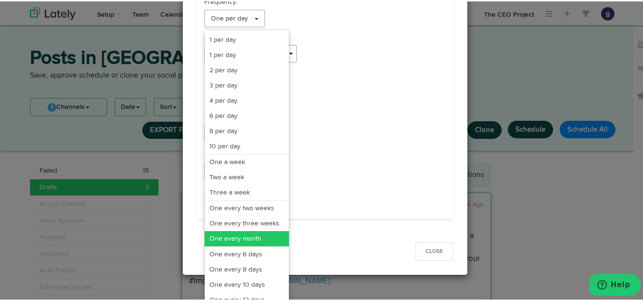
click at [226, 238] on link "One every month" at bounding box center [247, 237] width 84 height 15
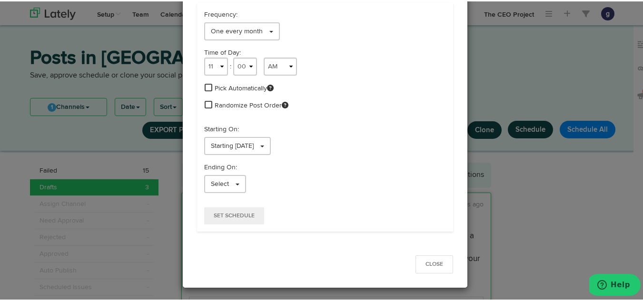
scroll to position [57, 0]
click at [213, 66] on select "1 2 3 4 5 6 7 8 9 10 11 12" at bounding box center [216, 65] width 24 height 18
select select "9"
click at [204, 56] on select "1 2 3 4 5 6 7 8 9 10 11 12" at bounding box center [216, 65] width 24 height 18
click at [237, 144] on span "Starting 08/17/2025" at bounding box center [232, 144] width 43 height 7
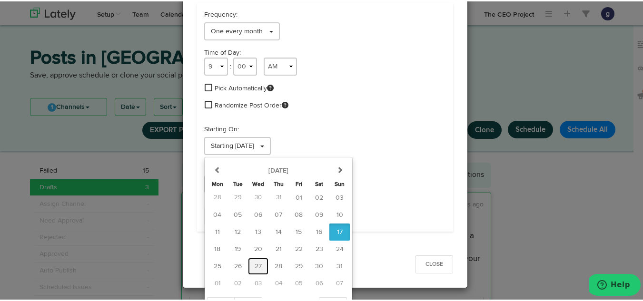
click at [252, 260] on button "27" at bounding box center [258, 265] width 20 height 17
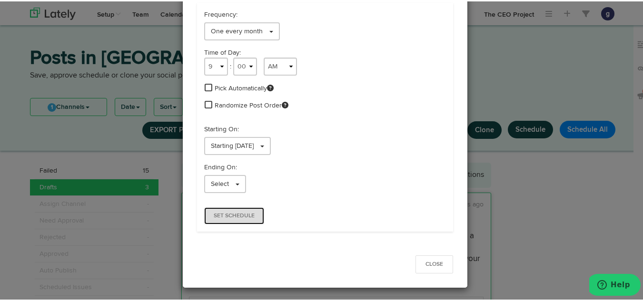
click at [229, 214] on span "Set Schedule" at bounding box center [234, 215] width 41 height 6
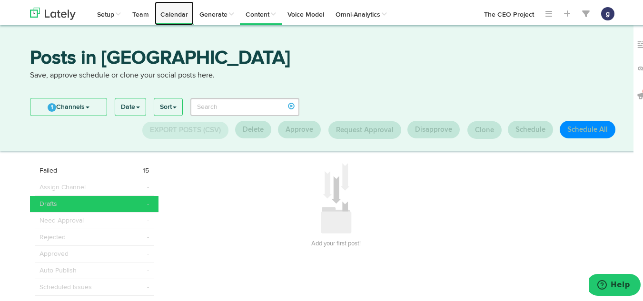
click at [167, 10] on link "Calendar" at bounding box center [174, 12] width 39 height 24
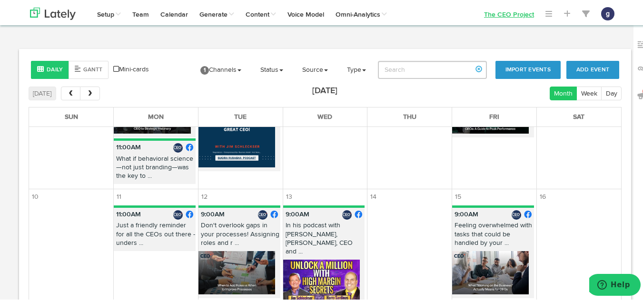
scroll to position [254, 0]
